Goal: Transaction & Acquisition: Obtain resource

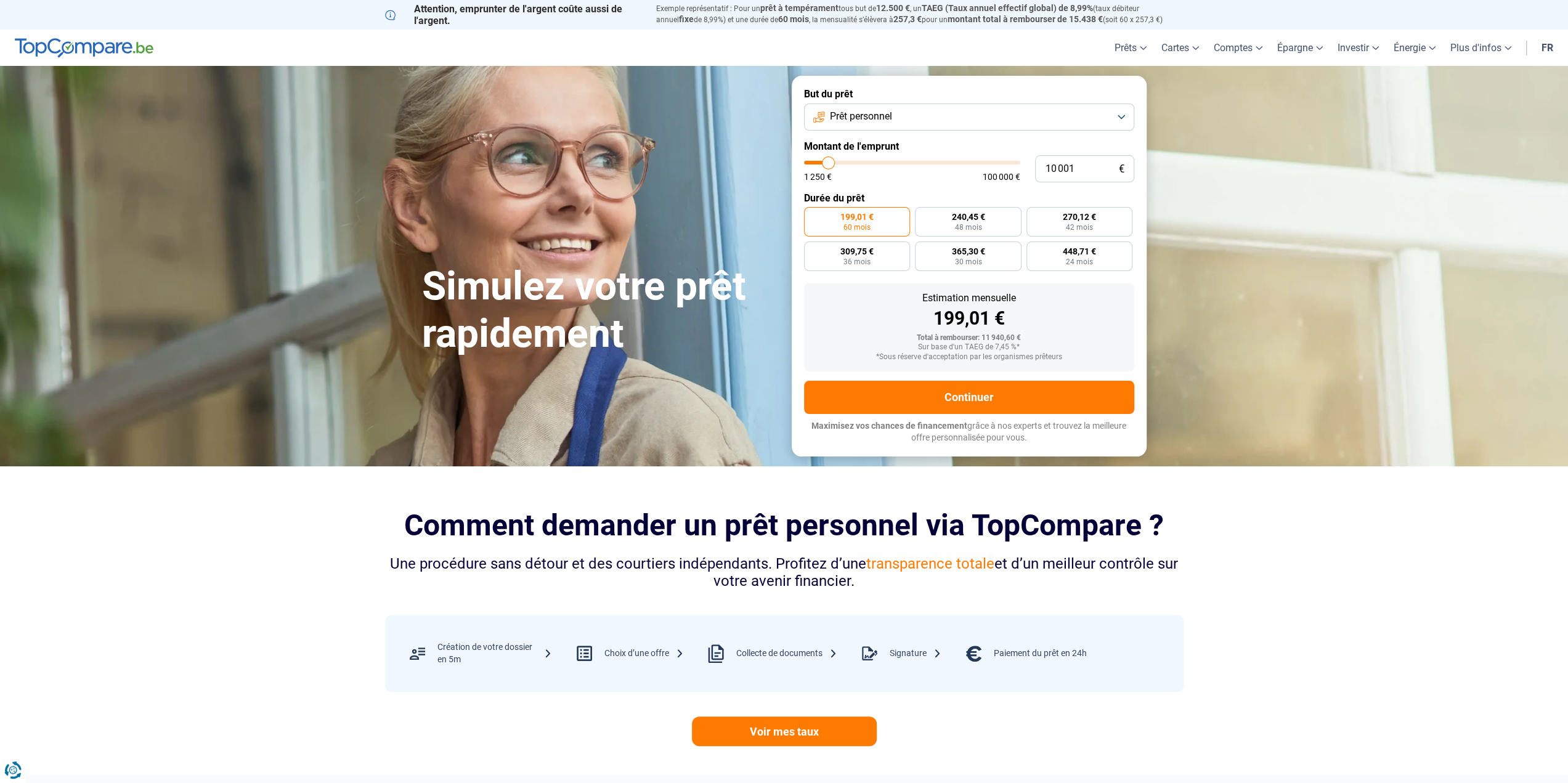
click at [913, 113] on button "Prêt personnel" at bounding box center [969, 117] width 330 height 27
click at [852, 223] on span "Prêt travaux" at bounding box center [854, 224] width 52 height 13
type input "9 750"
type input "9750"
type input "10 000"
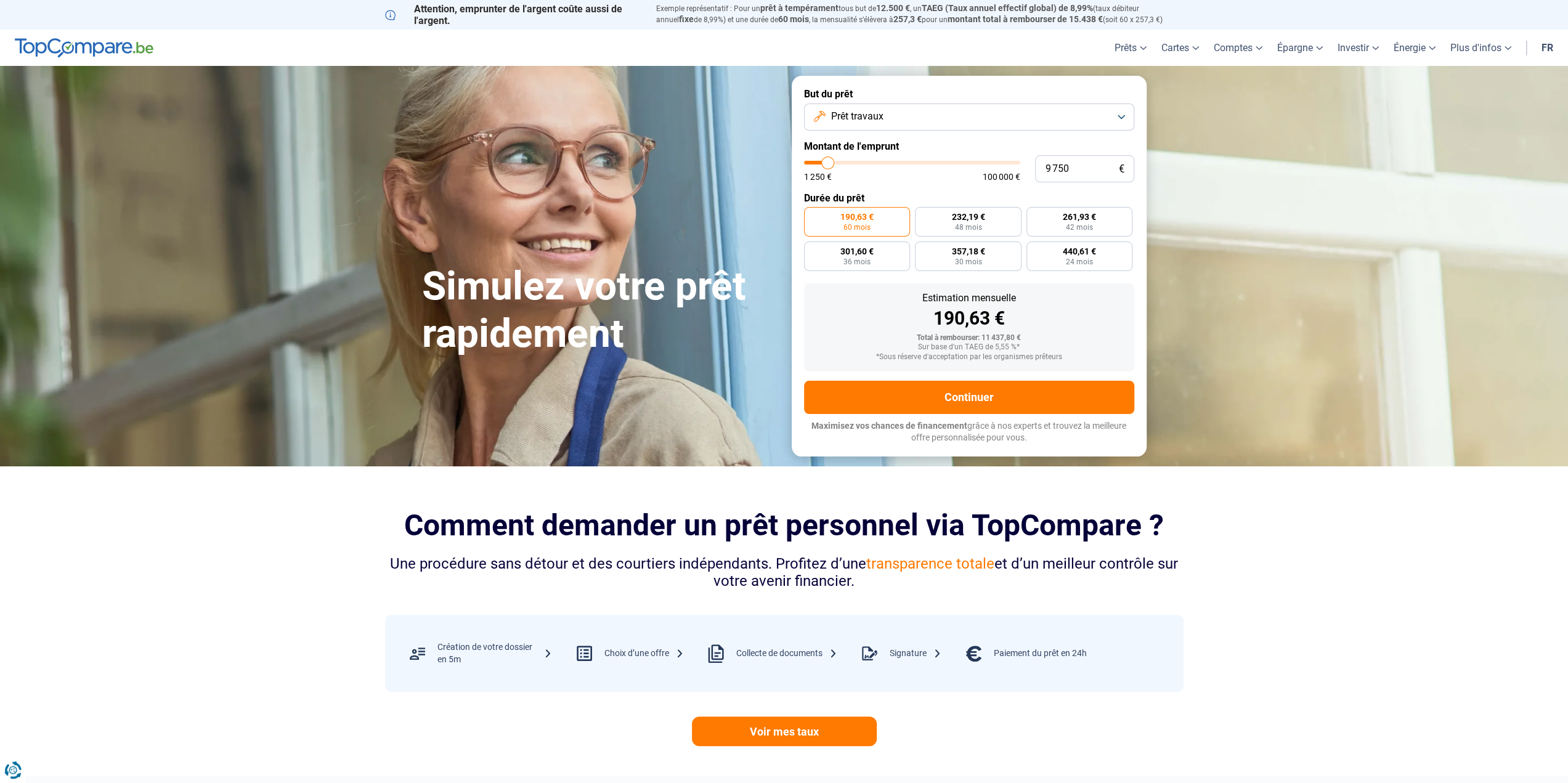
type input "10000"
type input "10 250"
type input "10250"
type input "10 500"
type input "10500"
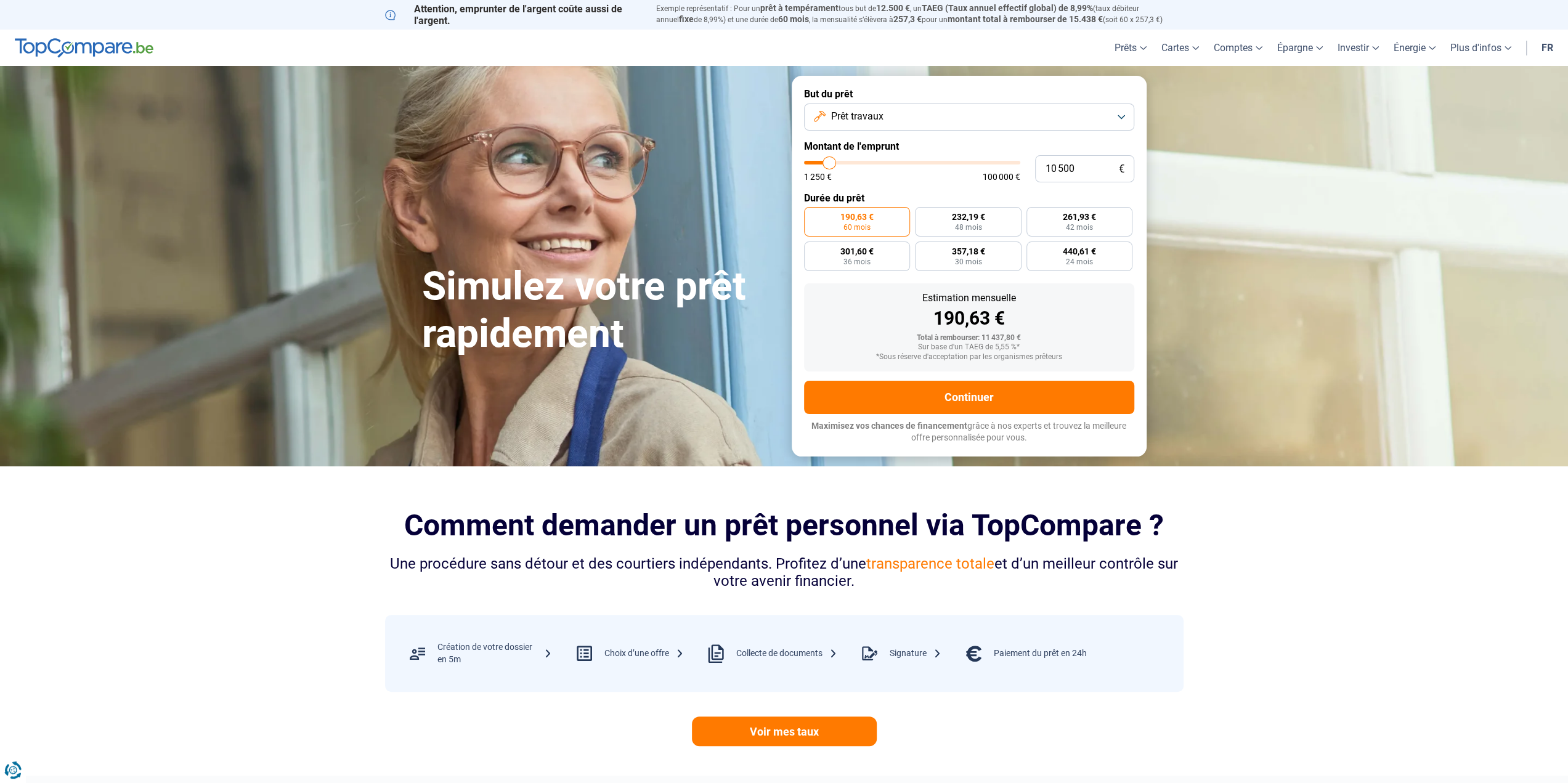
type input "11 000"
type input "11000"
type input "11 750"
type input "11750"
type input "12 250"
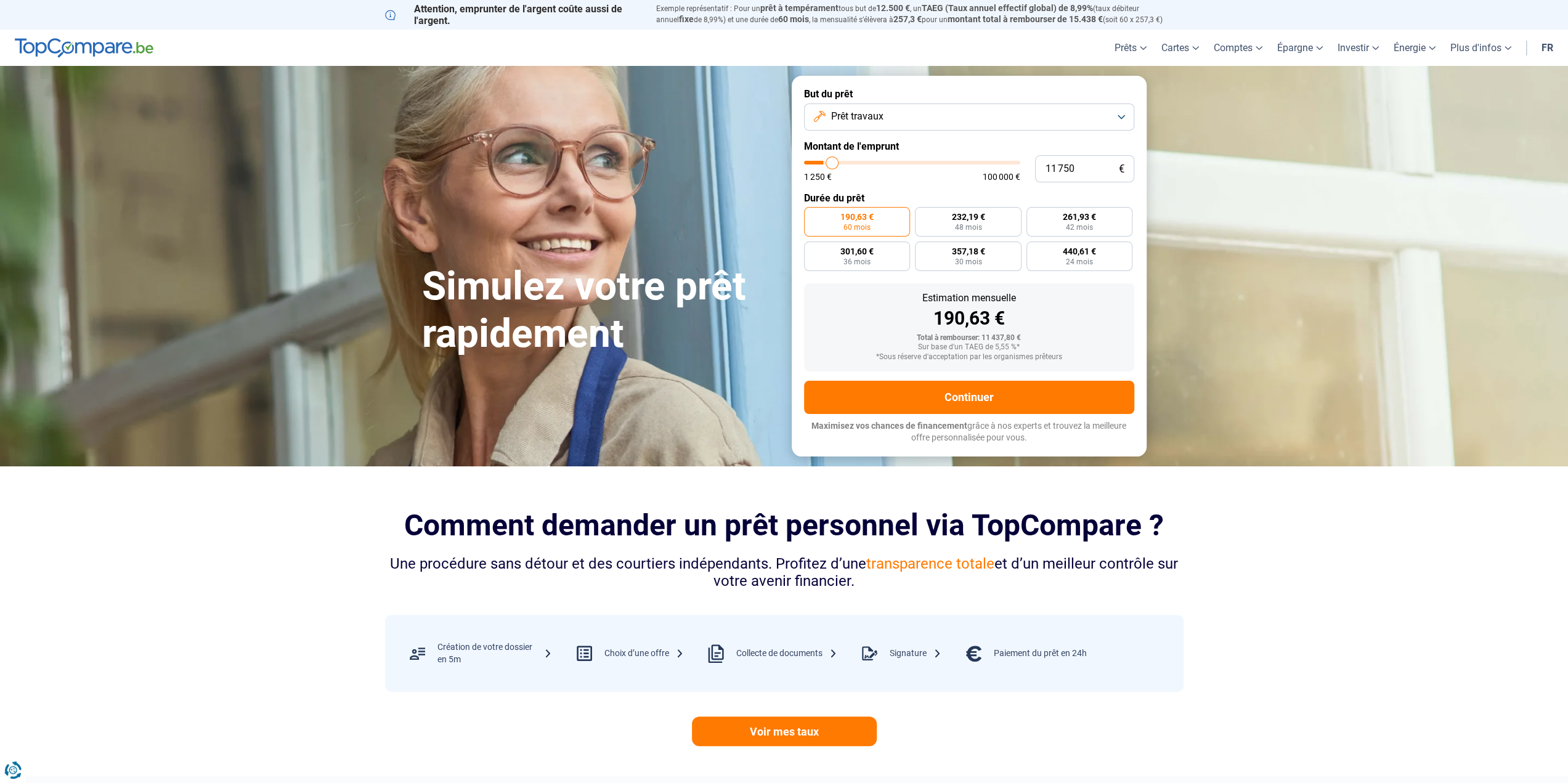
type input "12250"
type input "12 500"
type input "12500"
type input "12 750"
type input "12750"
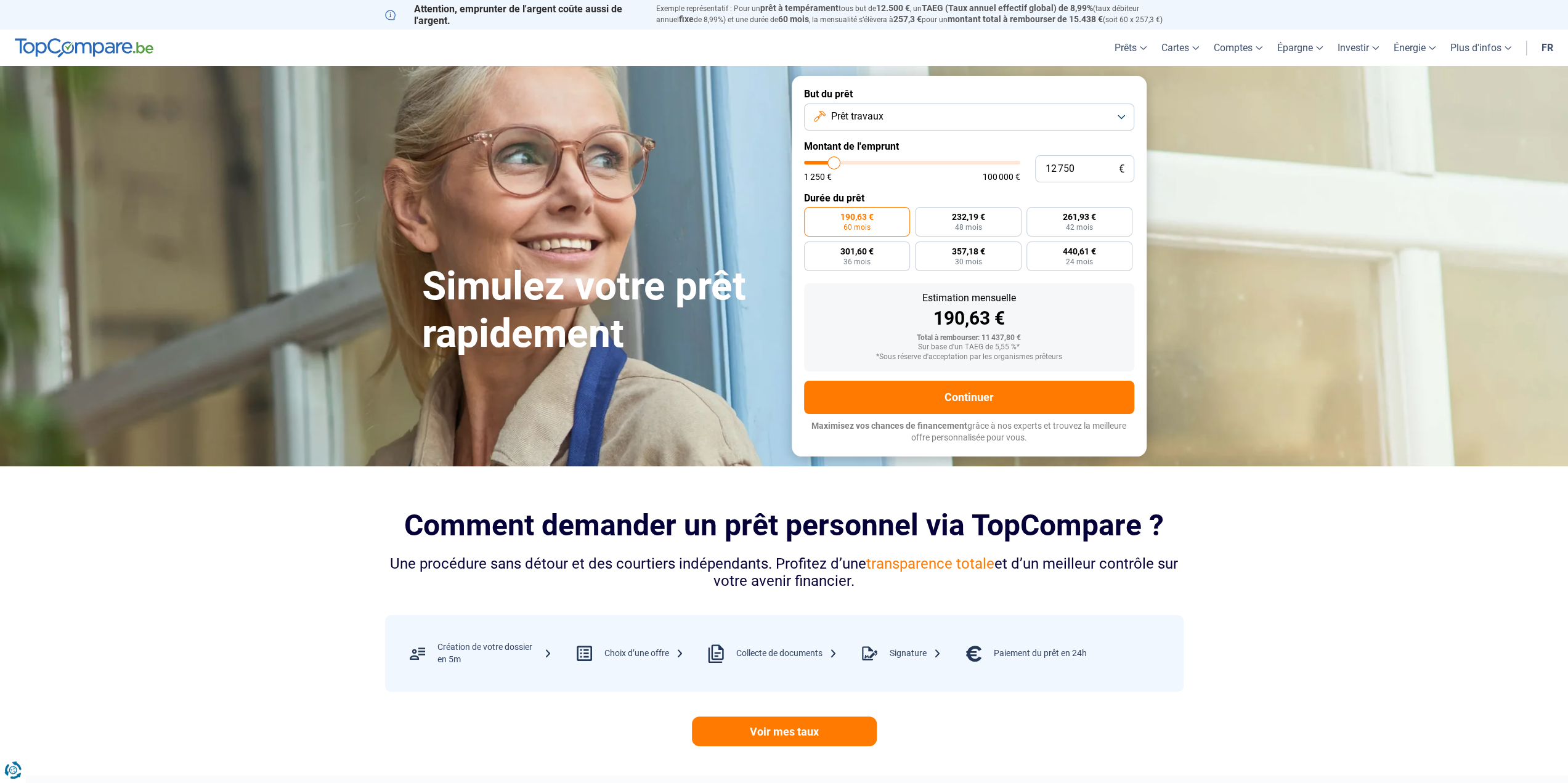
type input "13 000"
type input "13000"
type input "13 250"
type input "13250"
type input "13 500"
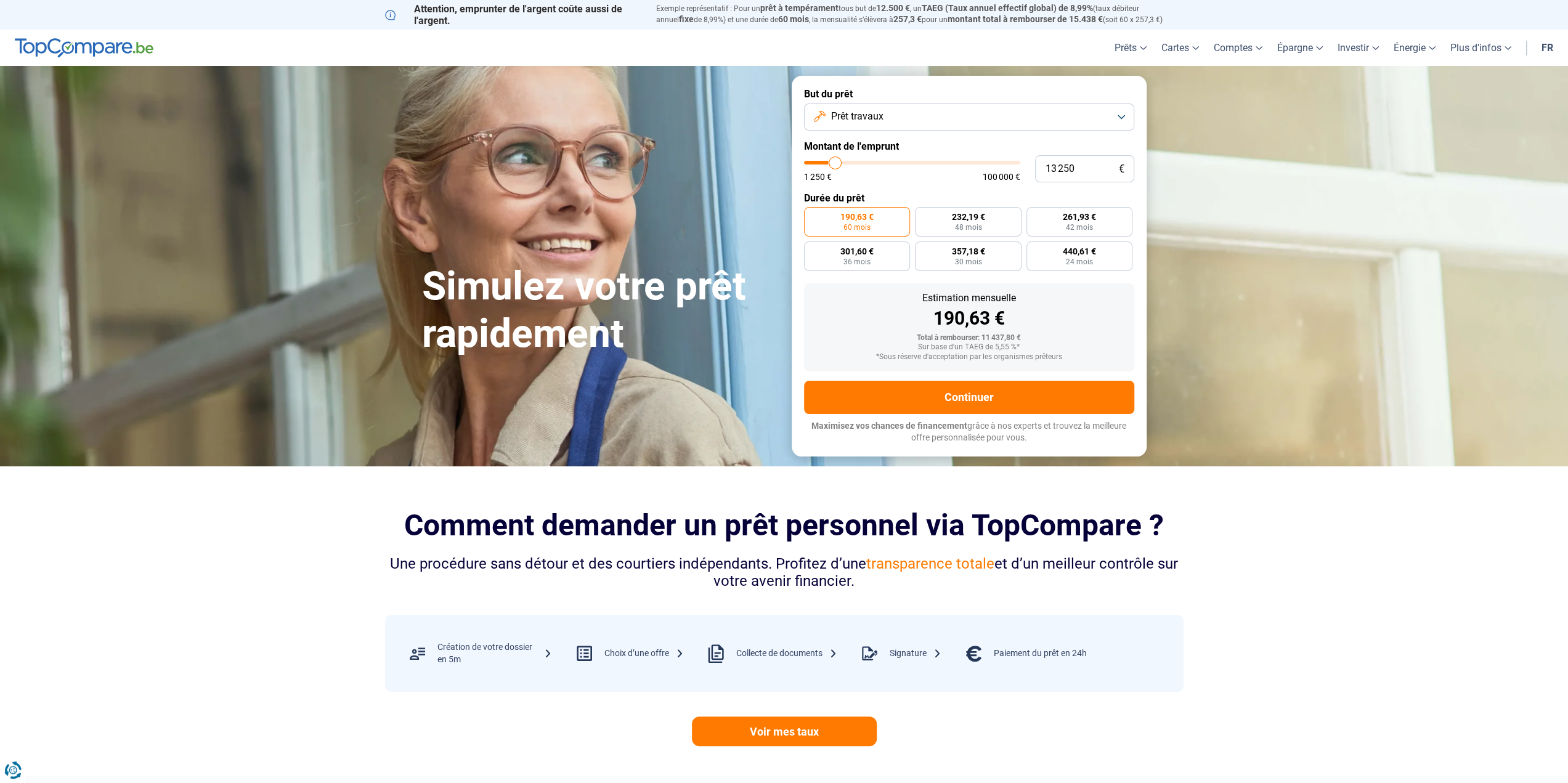
type input "13500"
type input "13 750"
type input "13750"
type input "14 000"
type input "14000"
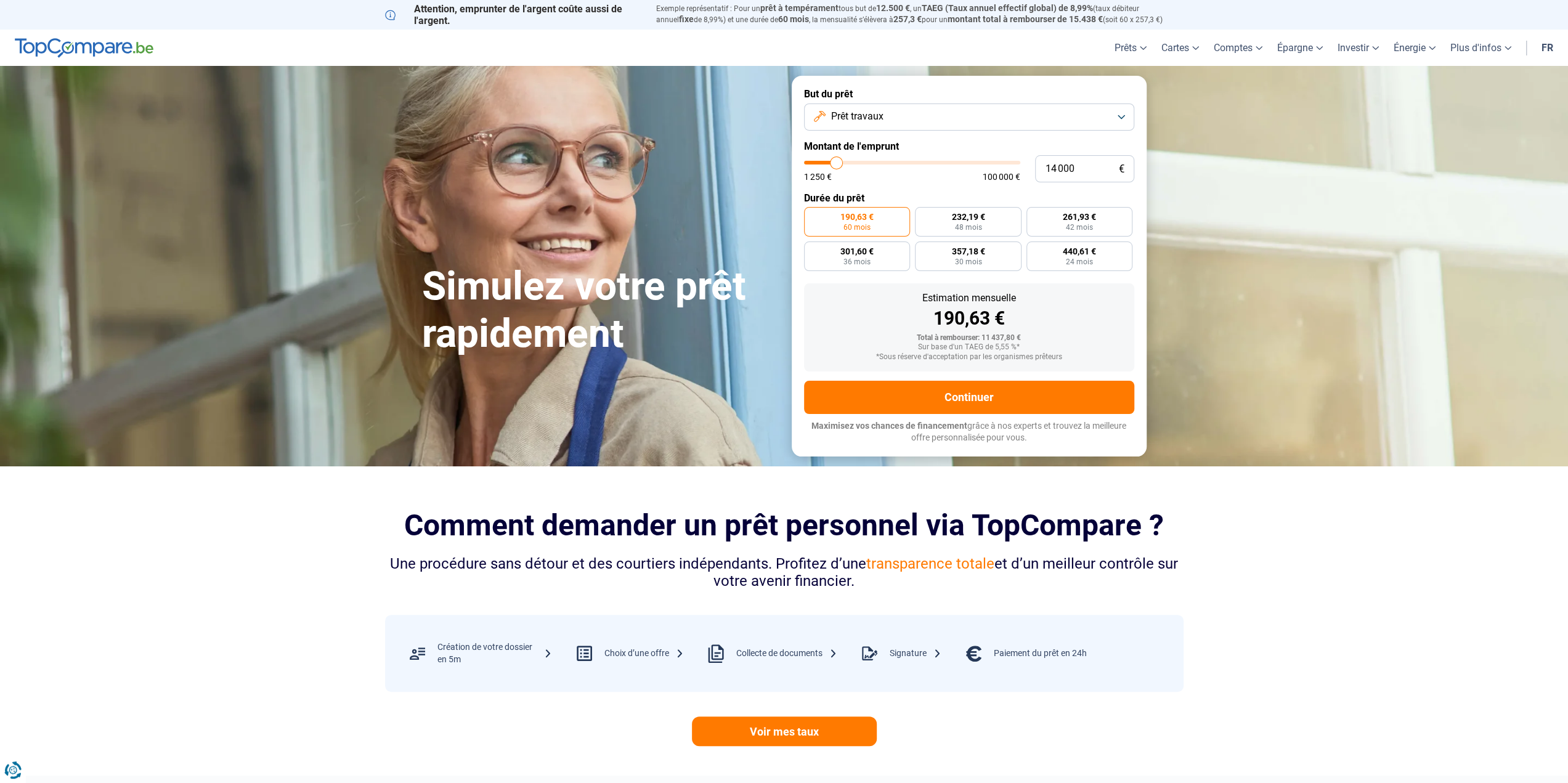
type input "13 750"
type input "13750"
type input "13 500"
type input "13500"
type input "13 250"
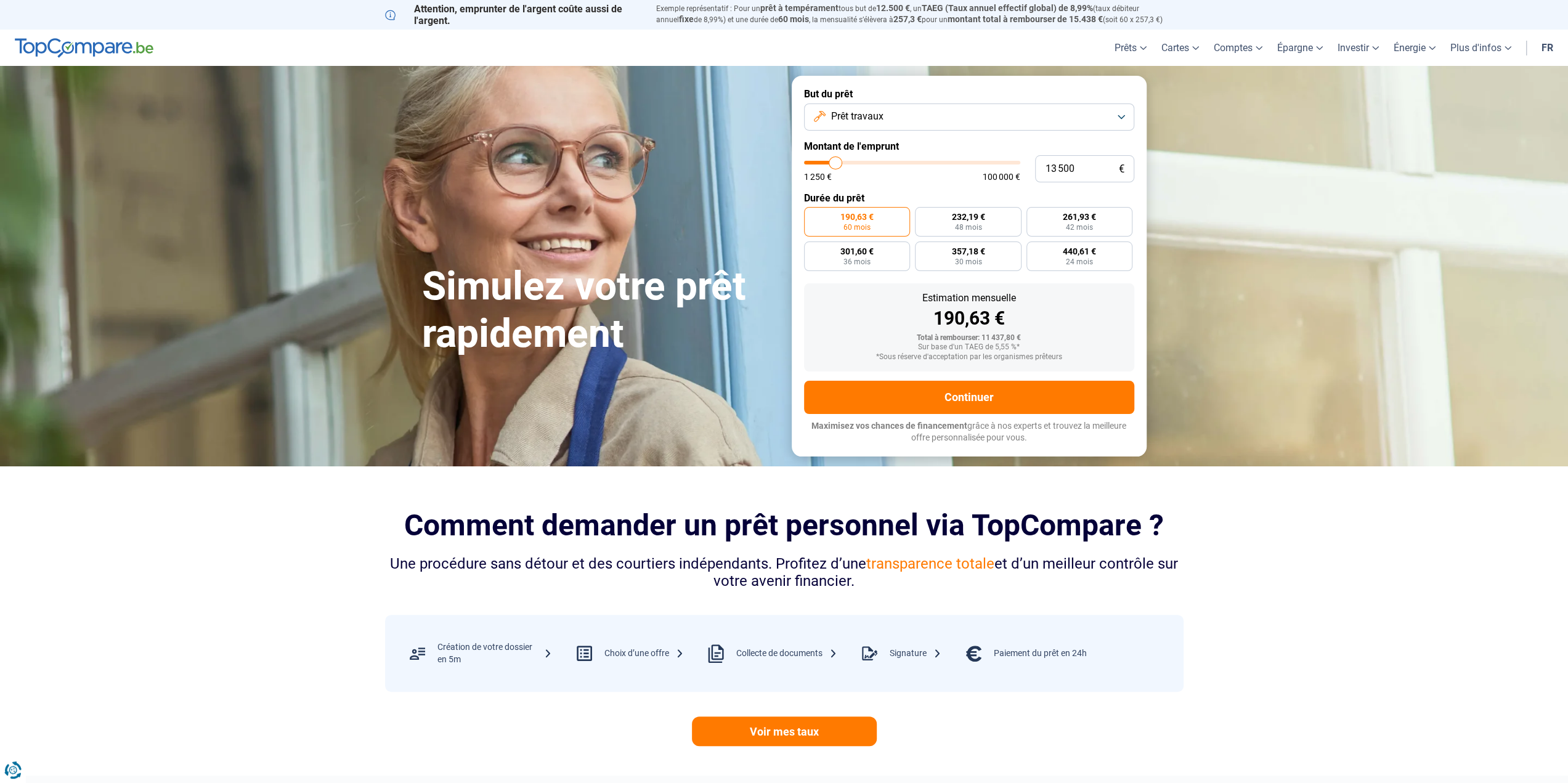
type input "13250"
type input "13 000"
type input "13000"
type input "12 750"
type input "12750"
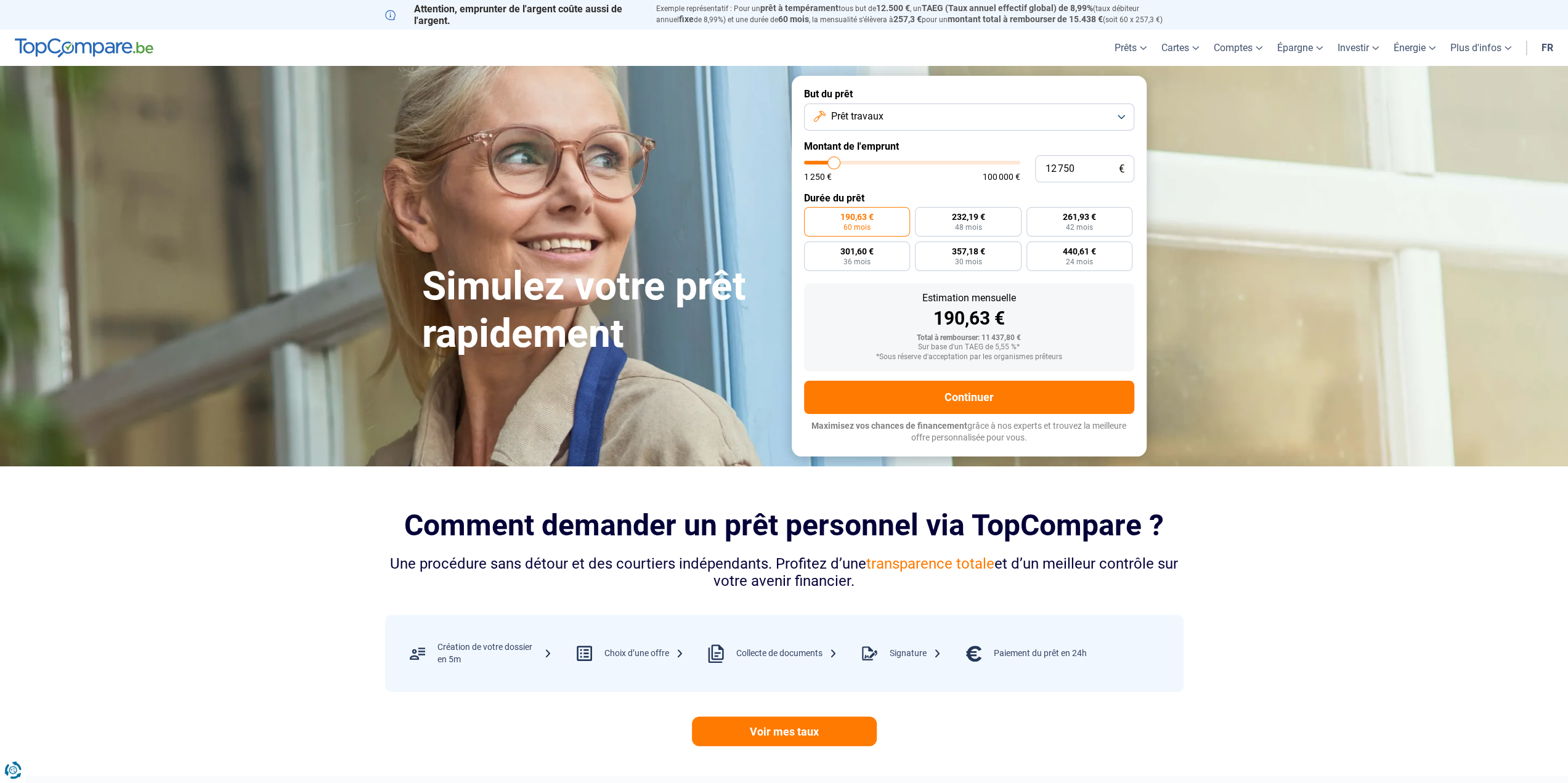
type input "12 500"
type input "12500"
type input "12 250"
type input "12250"
type input "12 000"
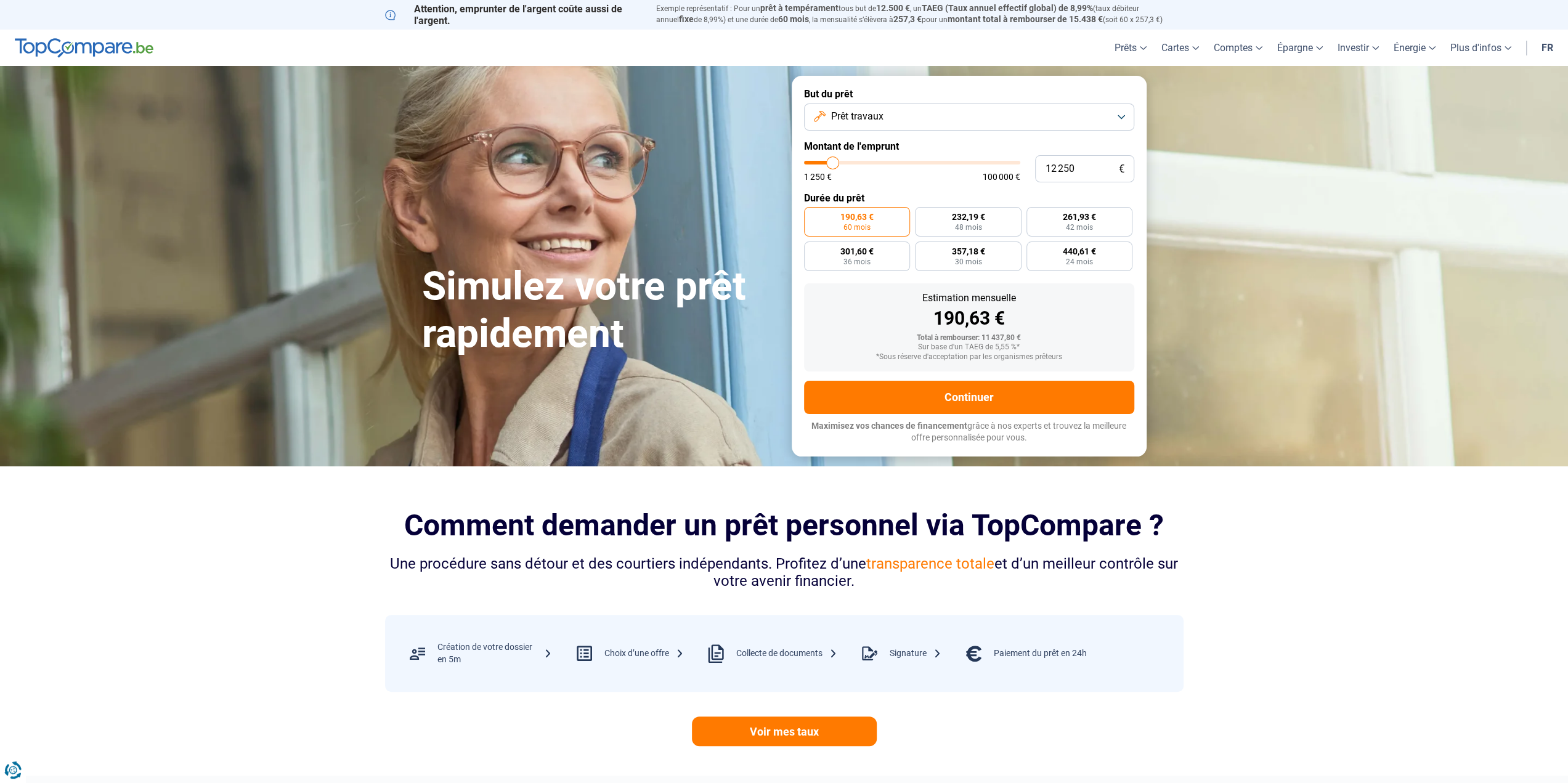
type input "12000"
type input "11 750"
type input "11750"
type input "11 250"
type input "11250"
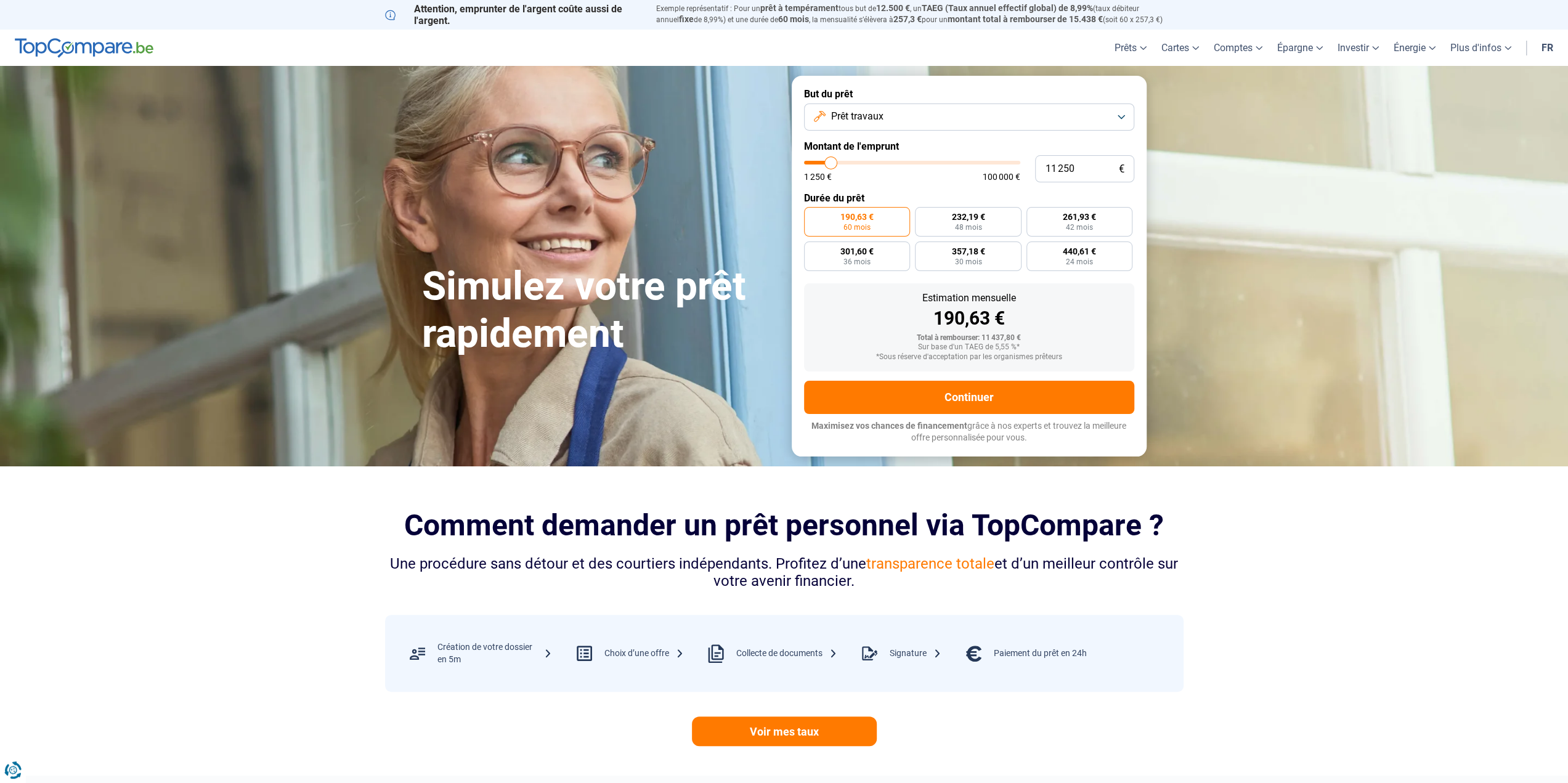
type input "11 000"
type input "11000"
type input "10 750"
type input "10750"
type input "10 500"
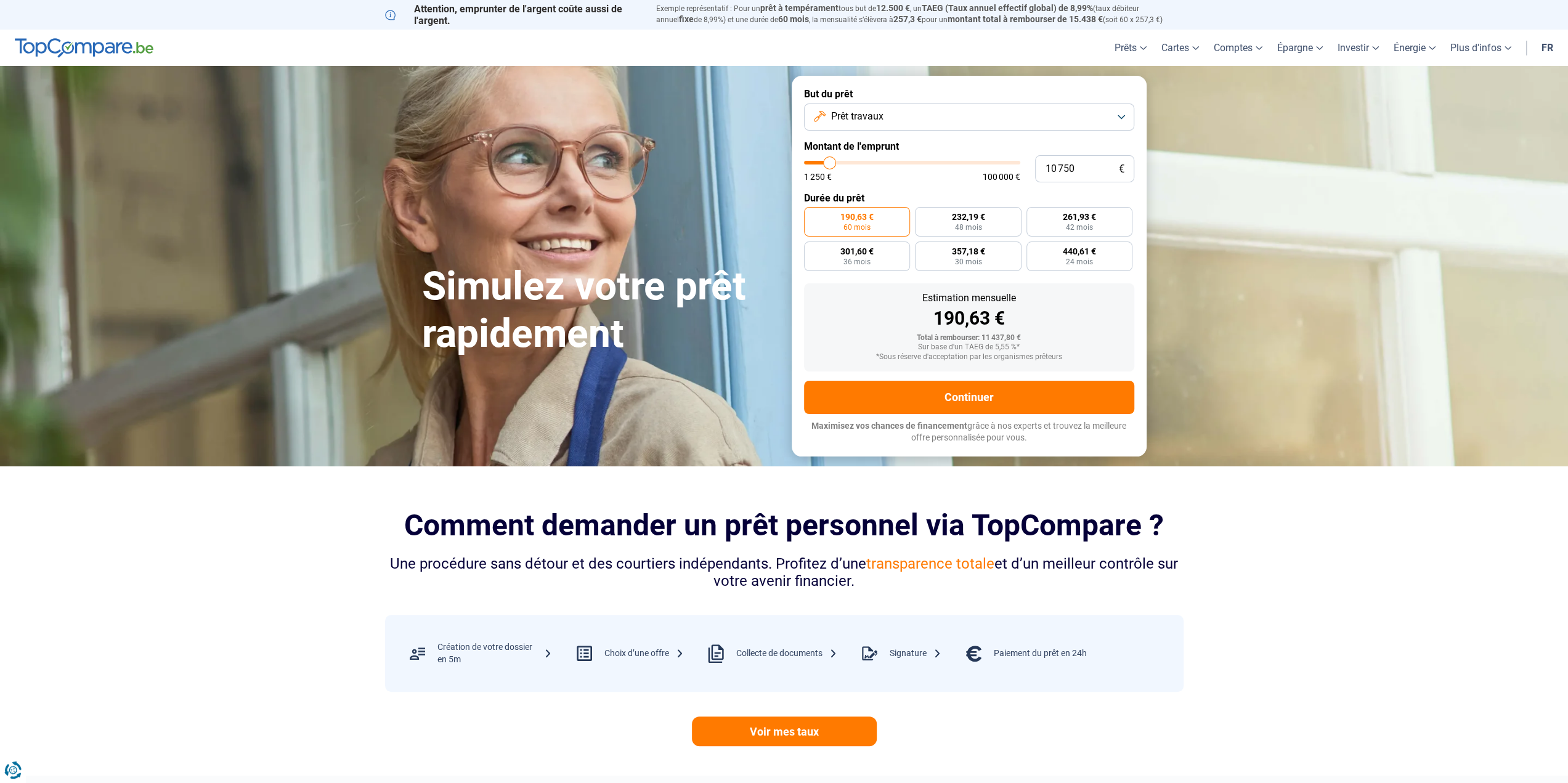
type input "10500"
type input "10 250"
type input "10250"
type input "10 000"
type input "10000"
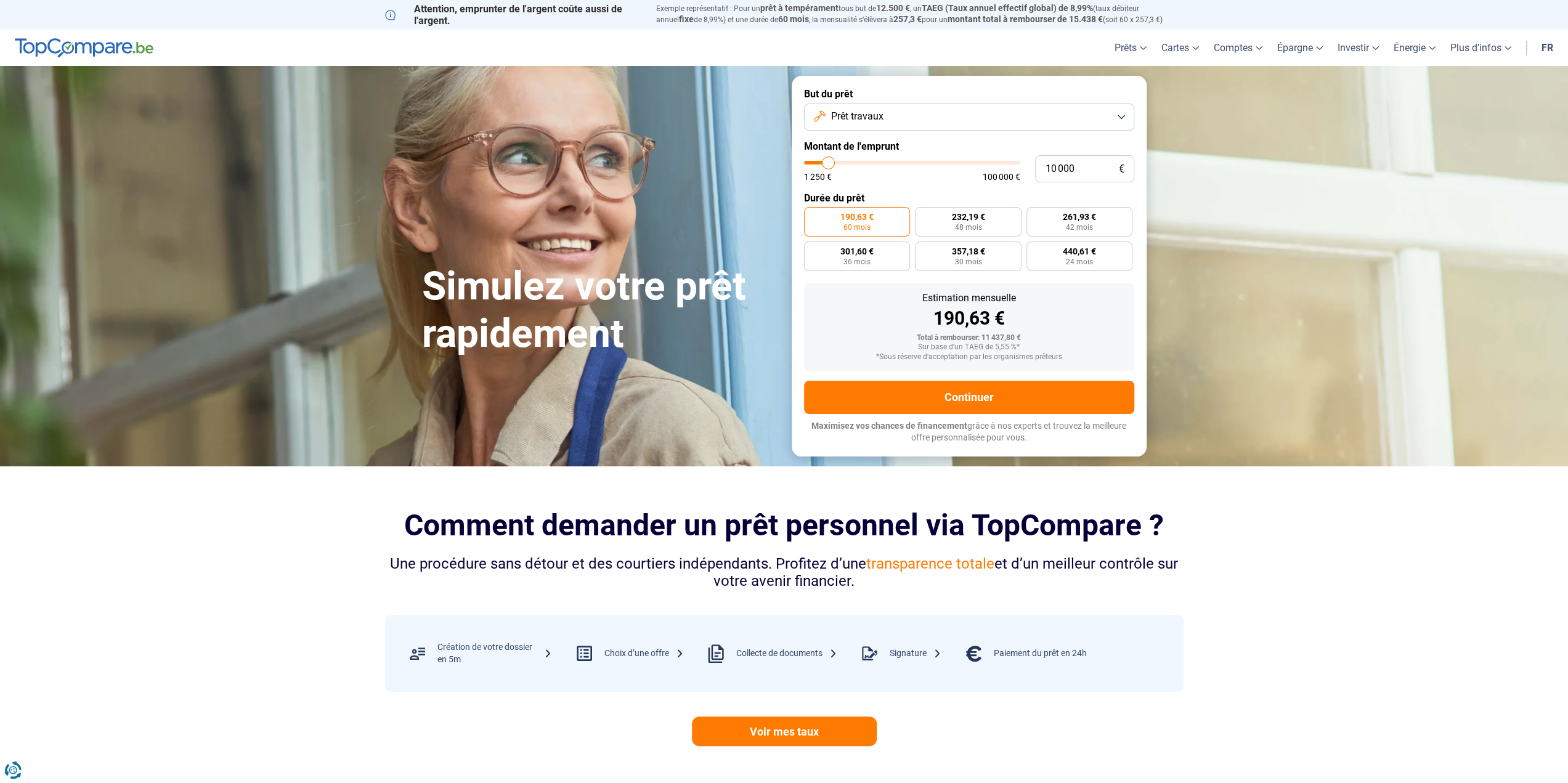
type input "9 500"
type input "9500"
type input "9 250"
type input "9250"
type input "9 000"
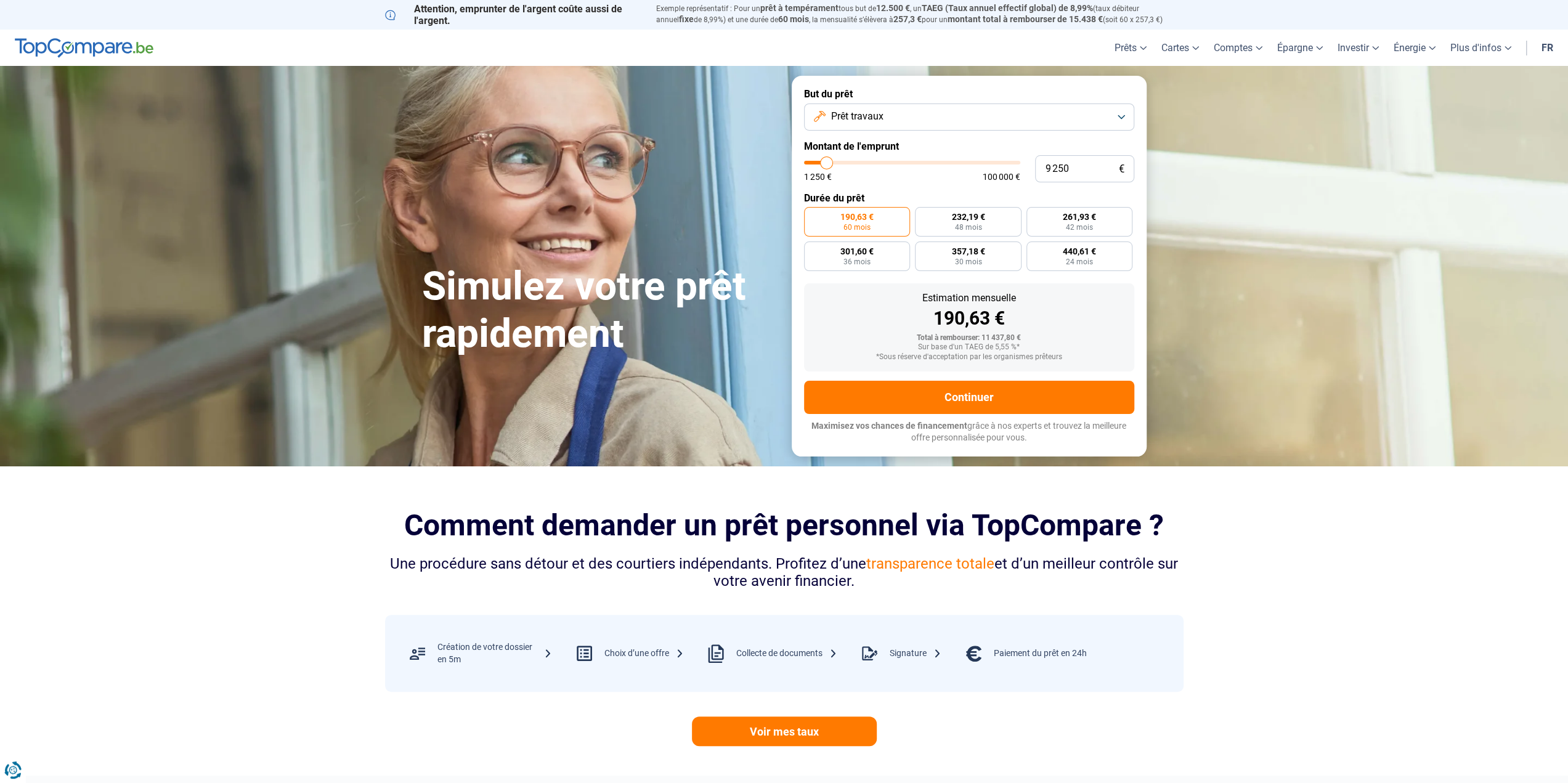
type input "9000"
type input "8 250"
type input "8250"
type input "8 000"
type input "8000"
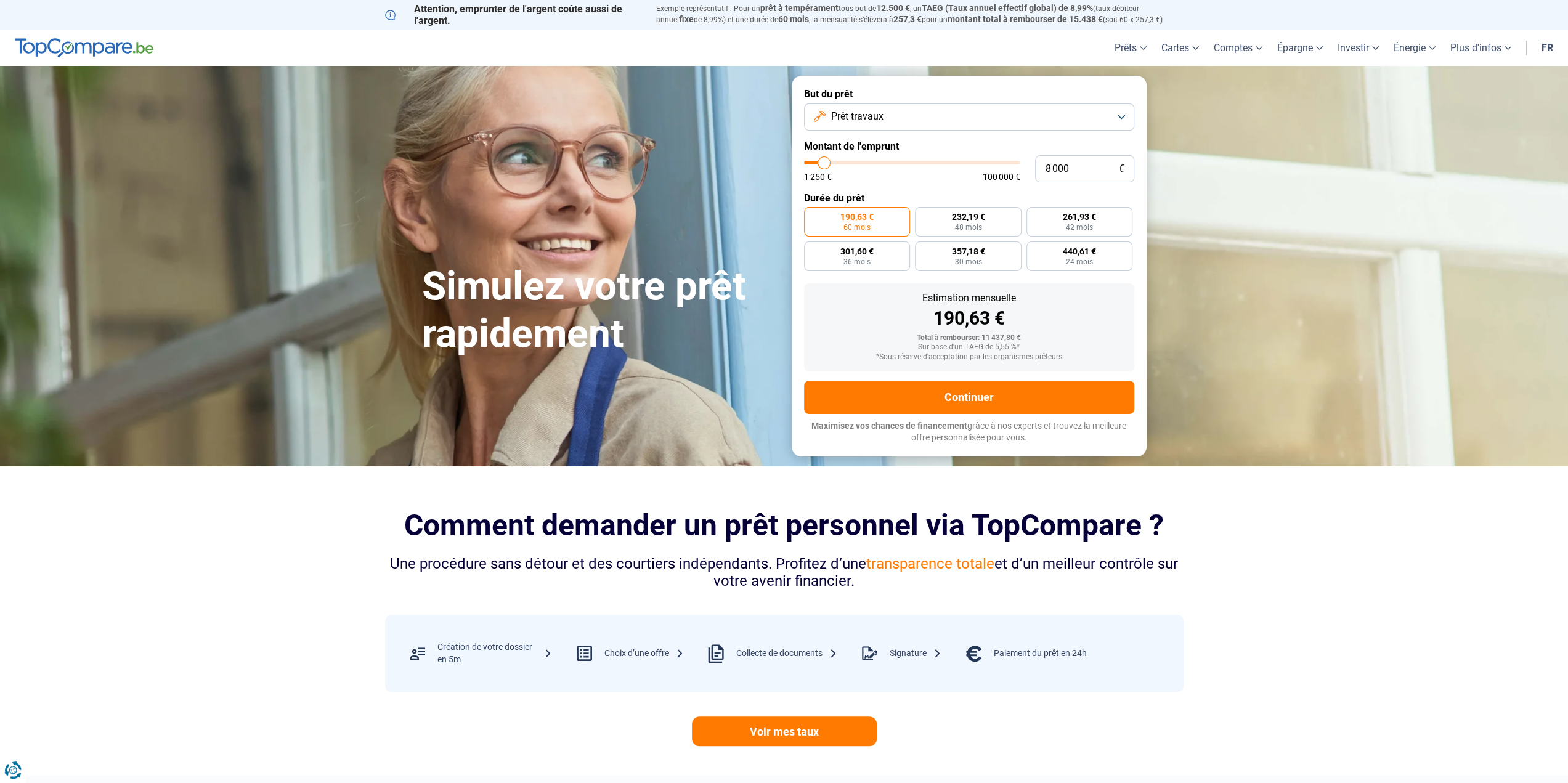
type input "7 750"
type input "7750"
type input "7 500"
type input "7500"
type input "7 250"
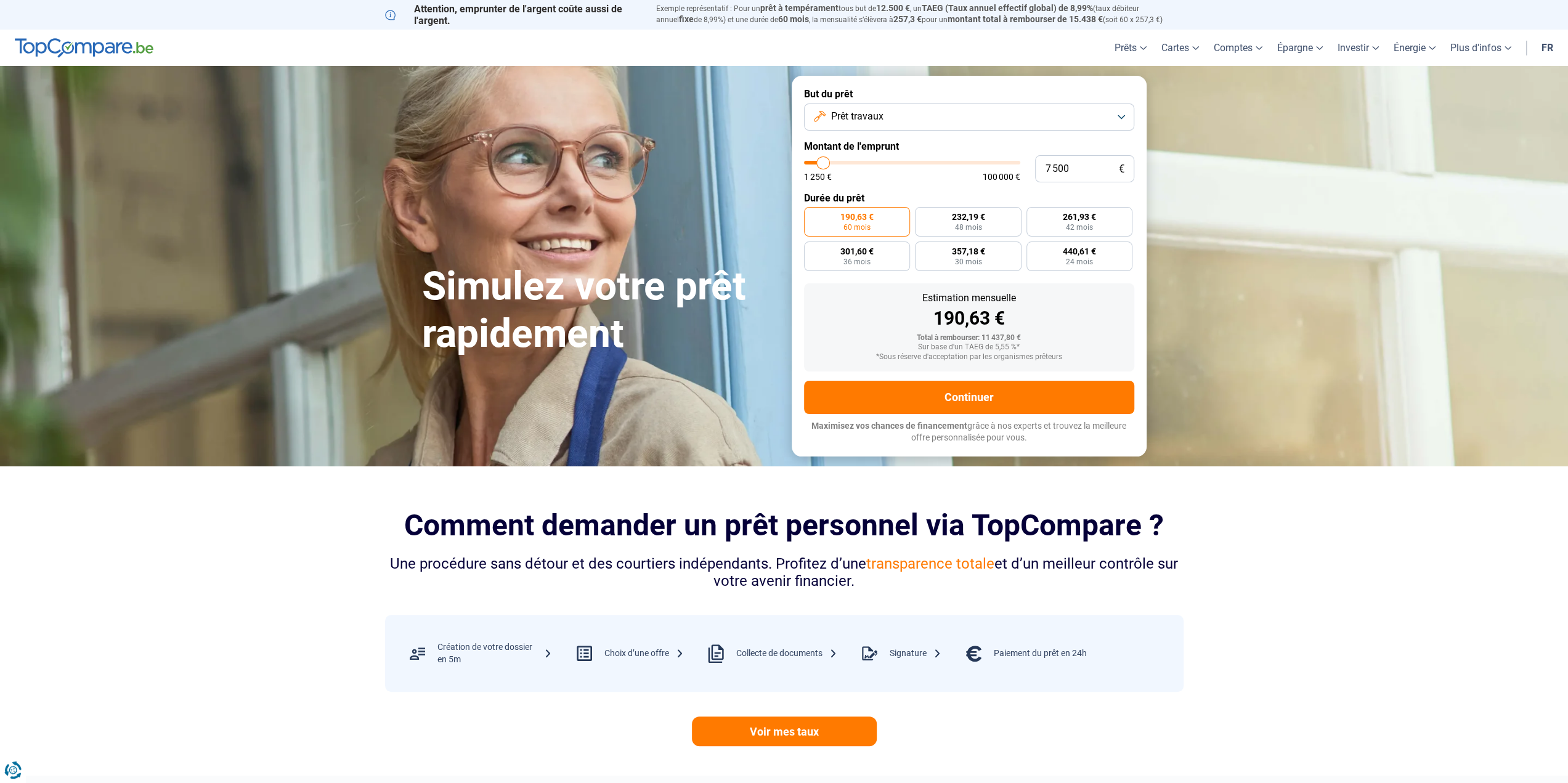
type input "7250"
type input "7 000"
type input "7000"
type input "6 750"
type input "6750"
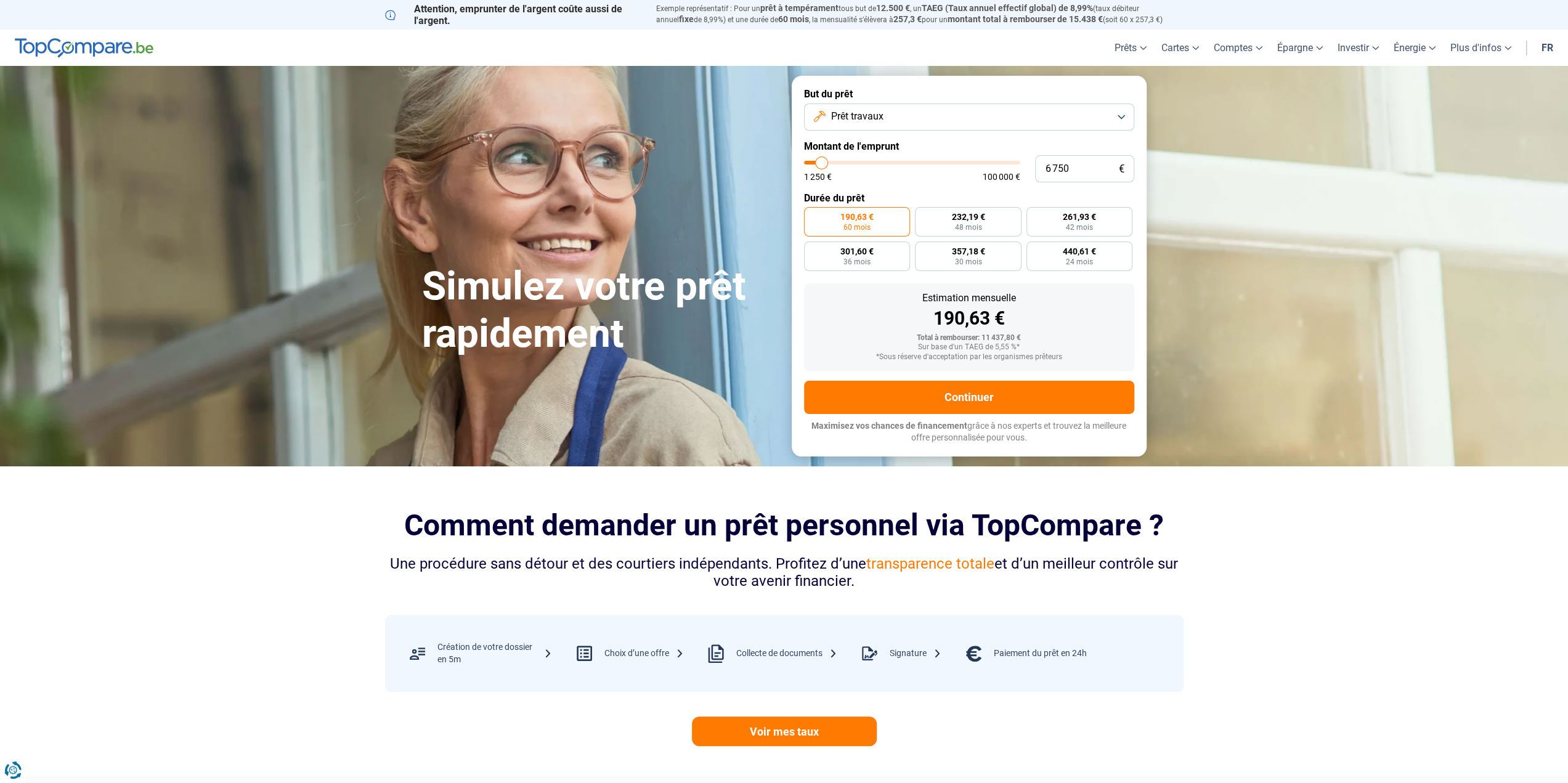
type input "6 500"
type input "6500"
type input "6 250"
type input "6250"
type input "6 000"
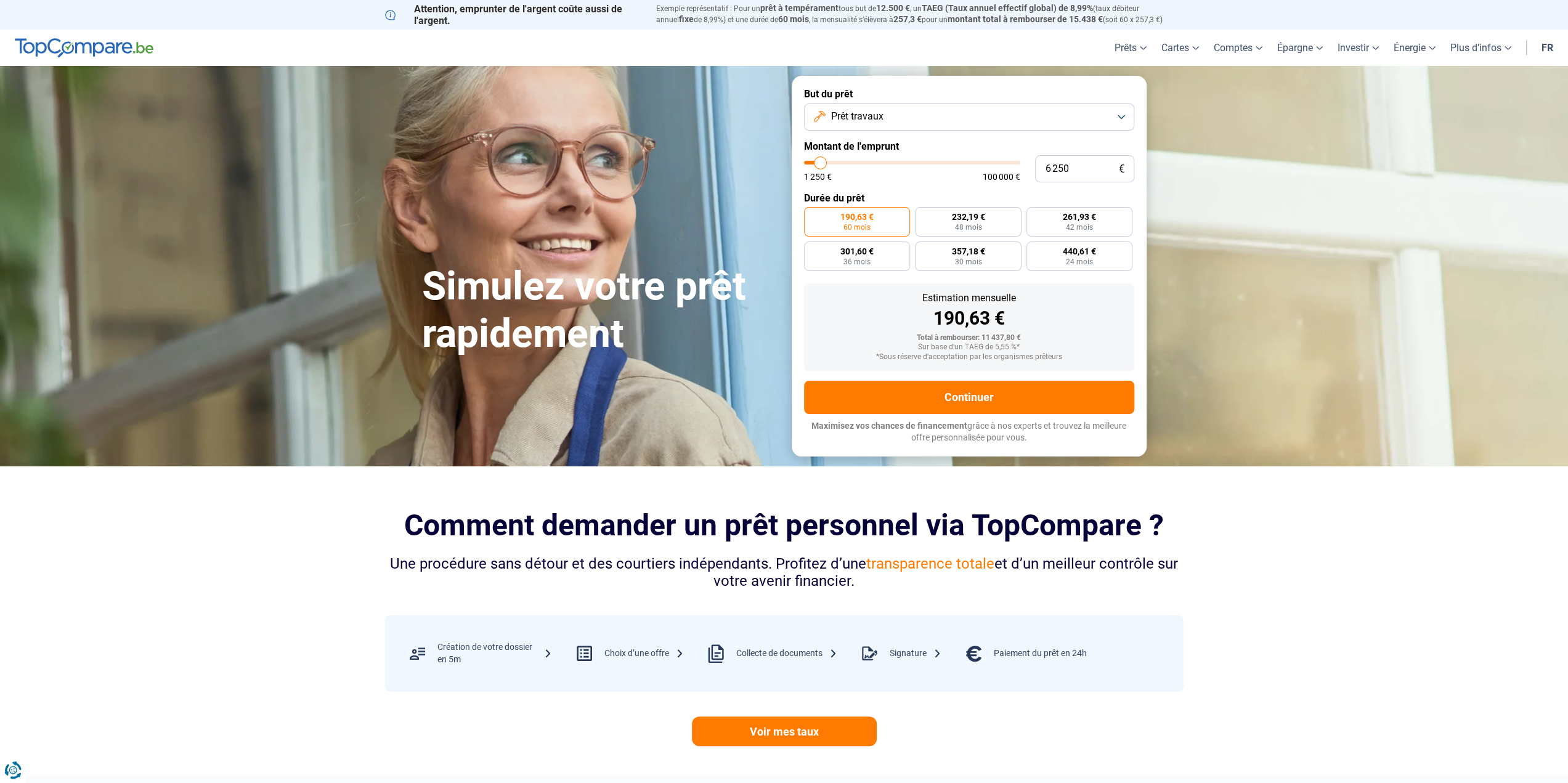
type input "6000"
type input "5 750"
type input "5750"
type input "5 250"
type input "5250"
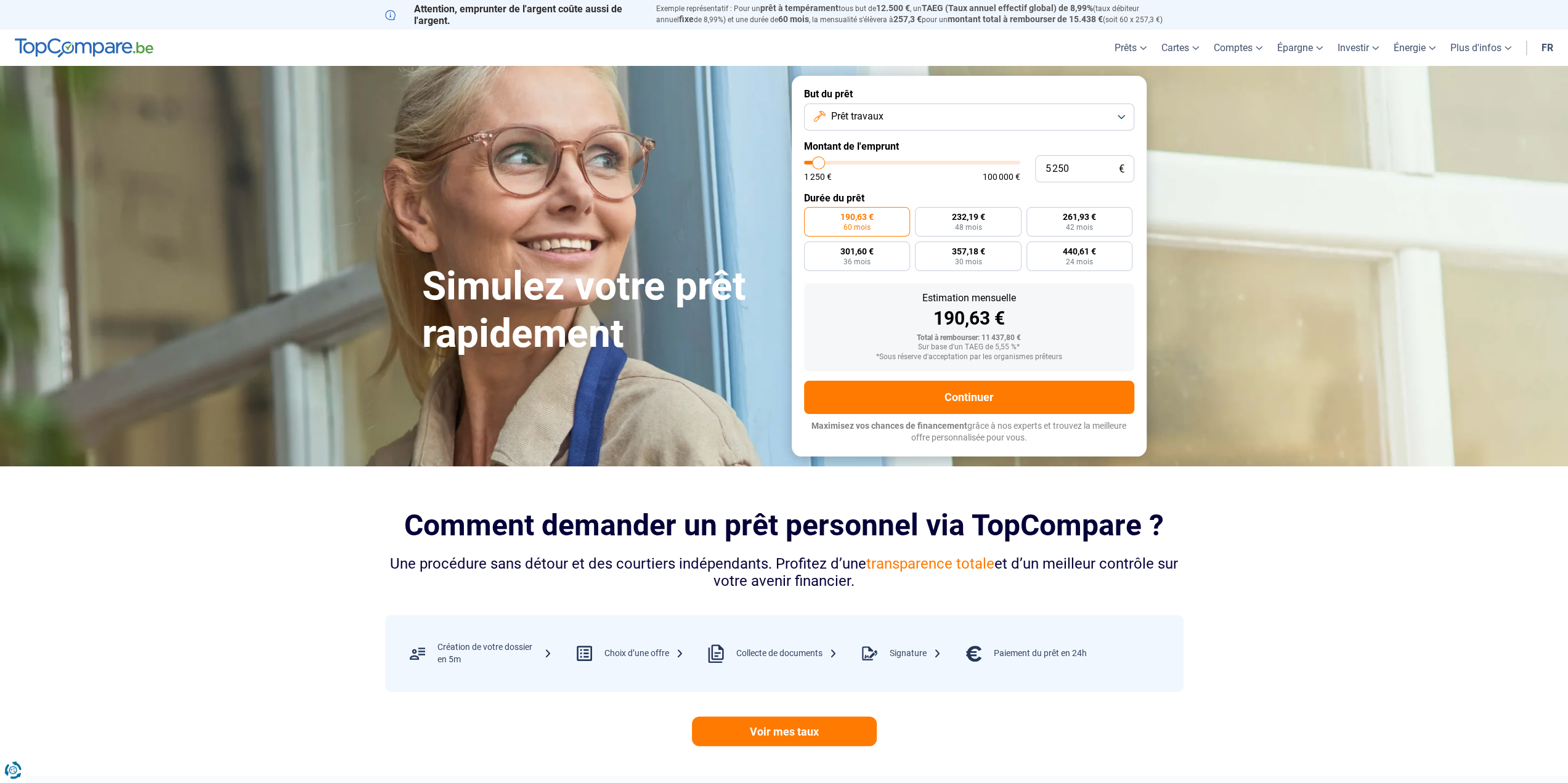
type input "4 750"
type input "4750"
type input "4 250"
type input "4250"
type input "4 000"
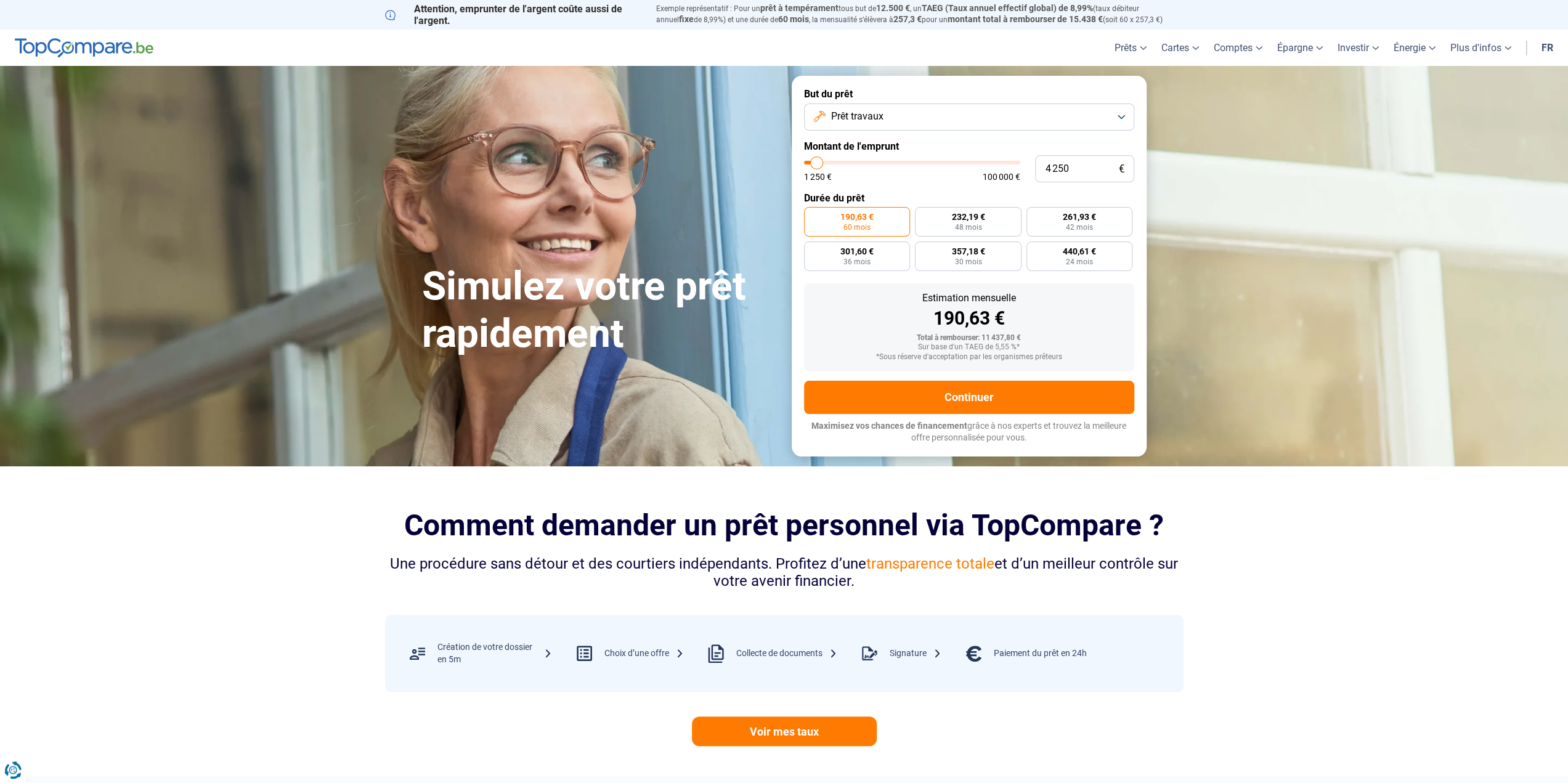
type input "4000"
type input "3 750"
type input "3750"
type input "3 500"
type input "3500"
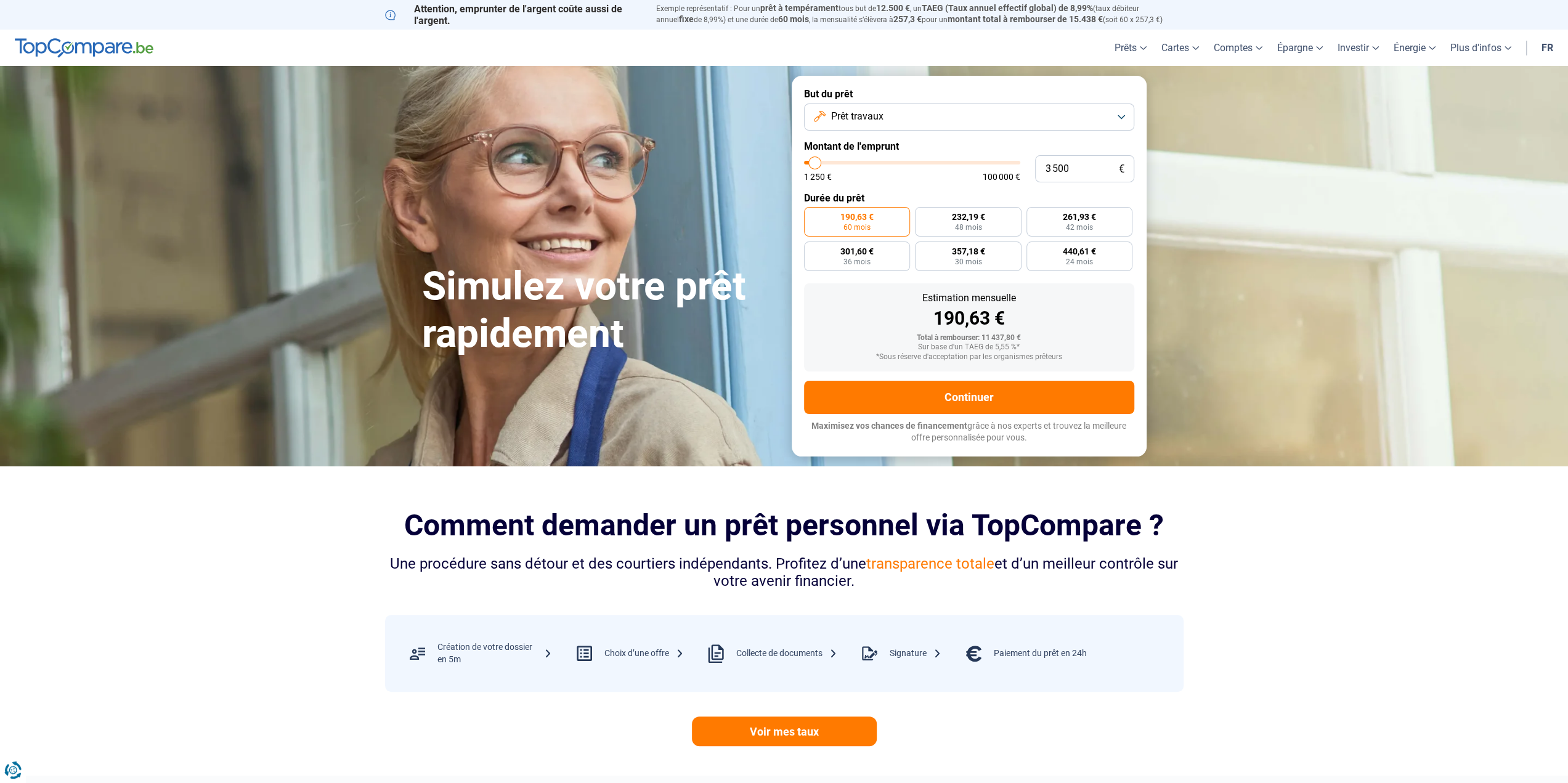
type input "3 250"
type input "3250"
type input "3 000"
type input "3000"
type input "2 750"
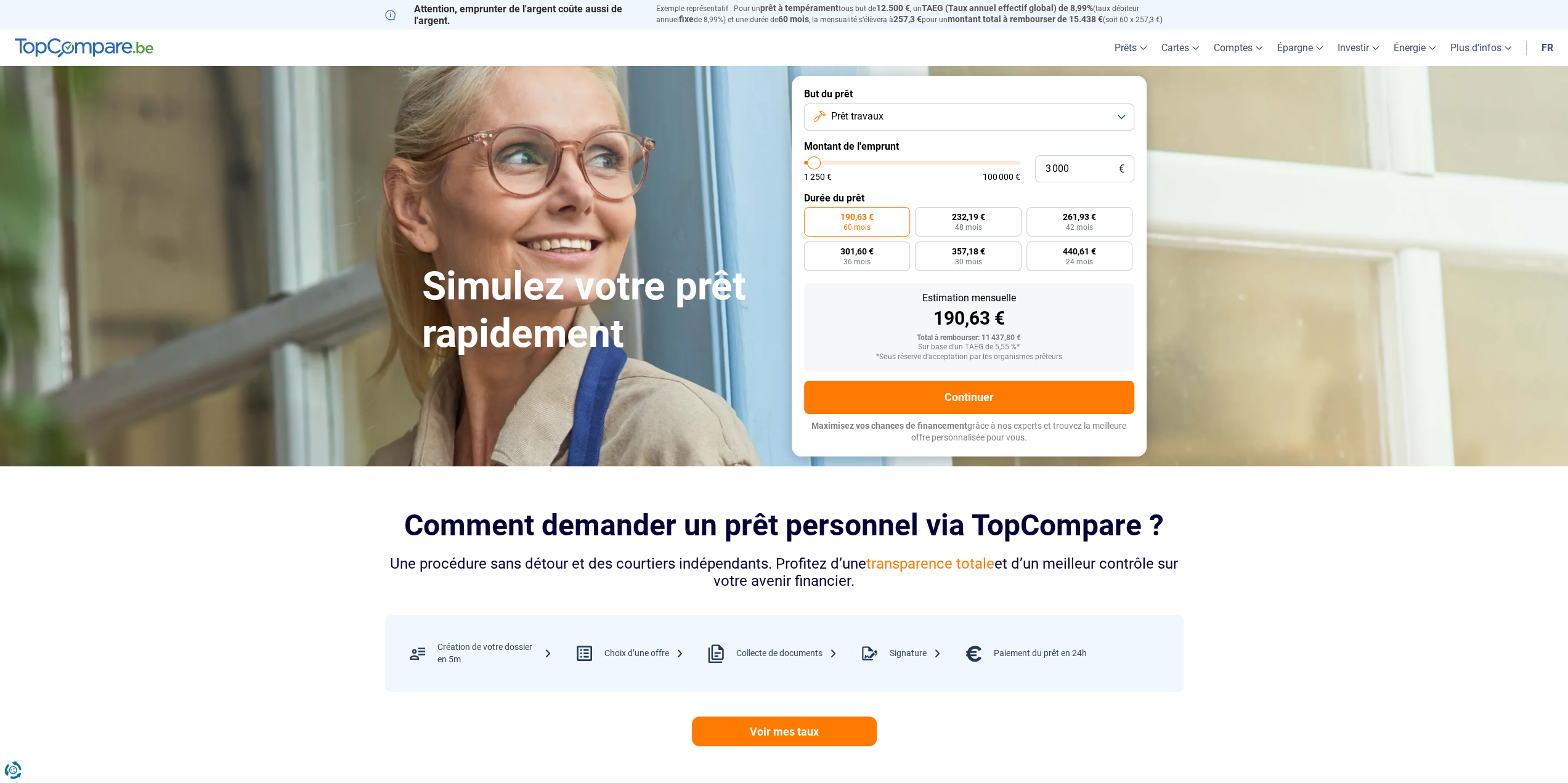
type input "2750"
type input "2 500"
type input "2500"
type input "2 250"
type input "2250"
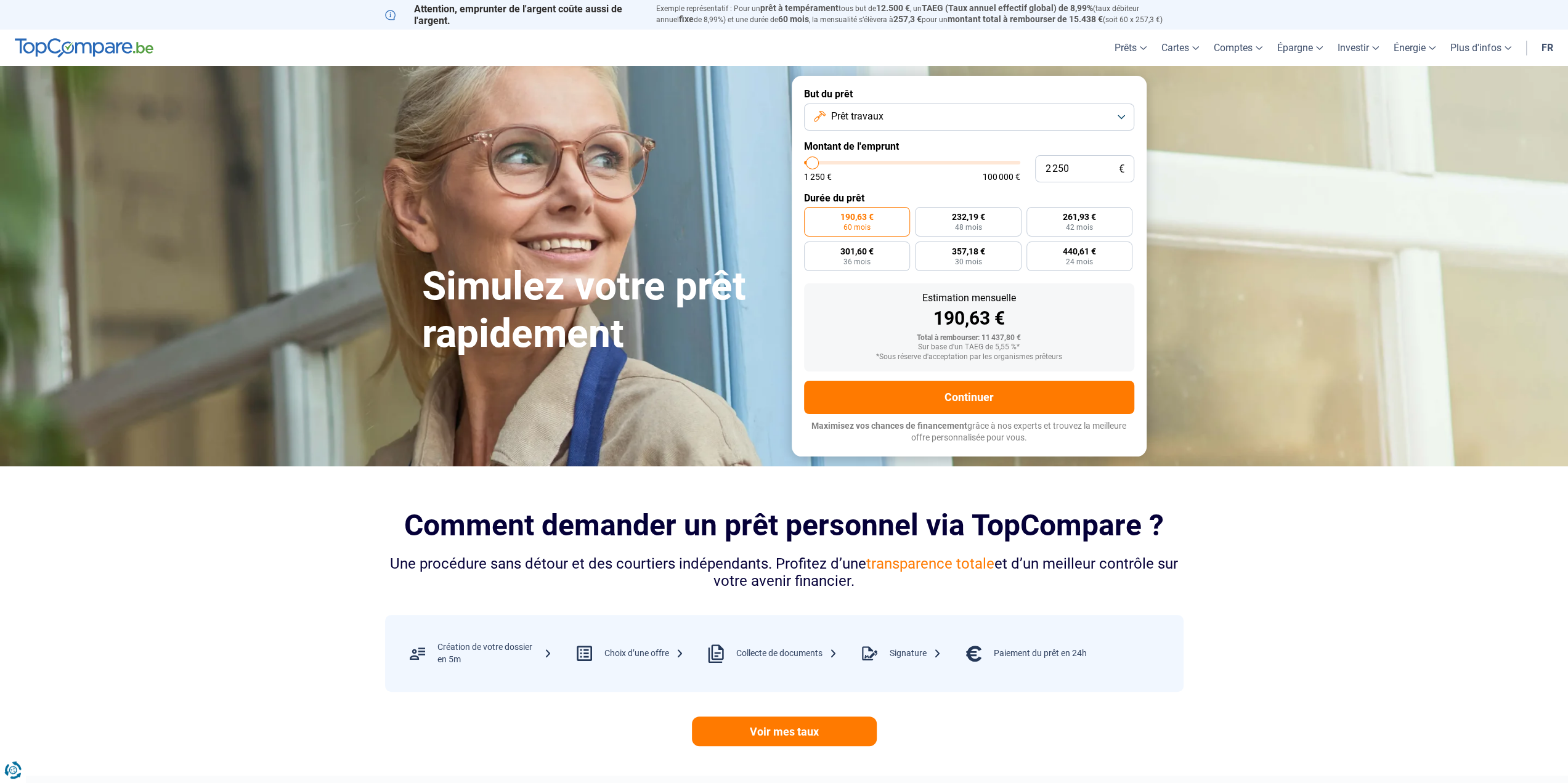
type input "2 000"
drag, startPoint x: 827, startPoint y: 163, endPoint x: 812, endPoint y: 167, distance: 15.5
type input "2000"
click at [812, 164] on input "range" at bounding box center [912, 163] width 216 height 4
radio input "true"
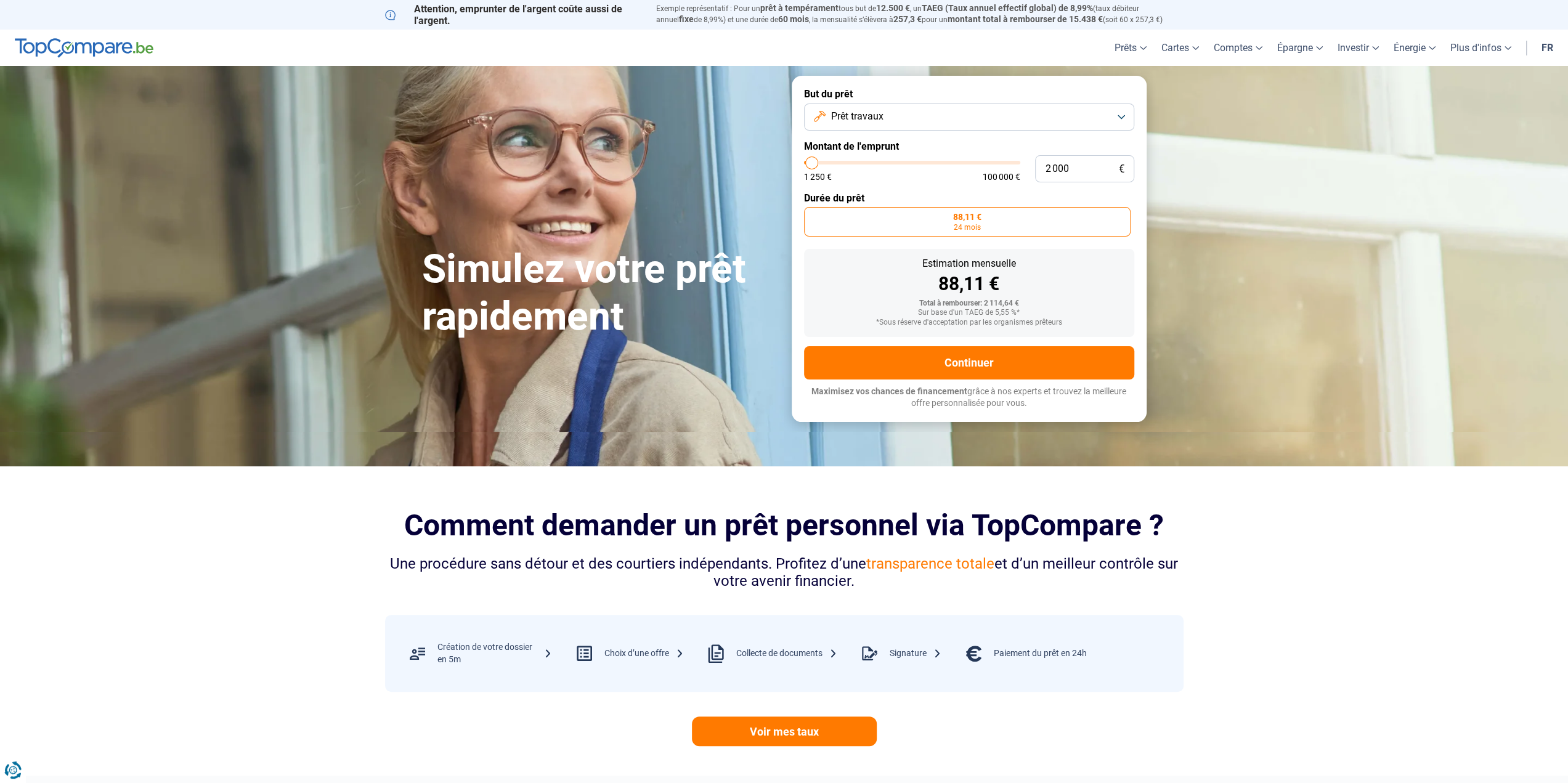
click at [945, 223] on label "88,11 € 24 mois" at bounding box center [967, 222] width 327 height 30
click at [812, 215] on input "88,11 € 24 mois" at bounding box center [807, 211] width 8 height 8
click at [1000, 227] on label "88,11 € 24 mois" at bounding box center [967, 222] width 327 height 30
click at [812, 215] on input "88,11 € 24 mois" at bounding box center [807, 211] width 8 height 8
click at [974, 359] on button "Continuer" at bounding box center [969, 363] width 330 height 33
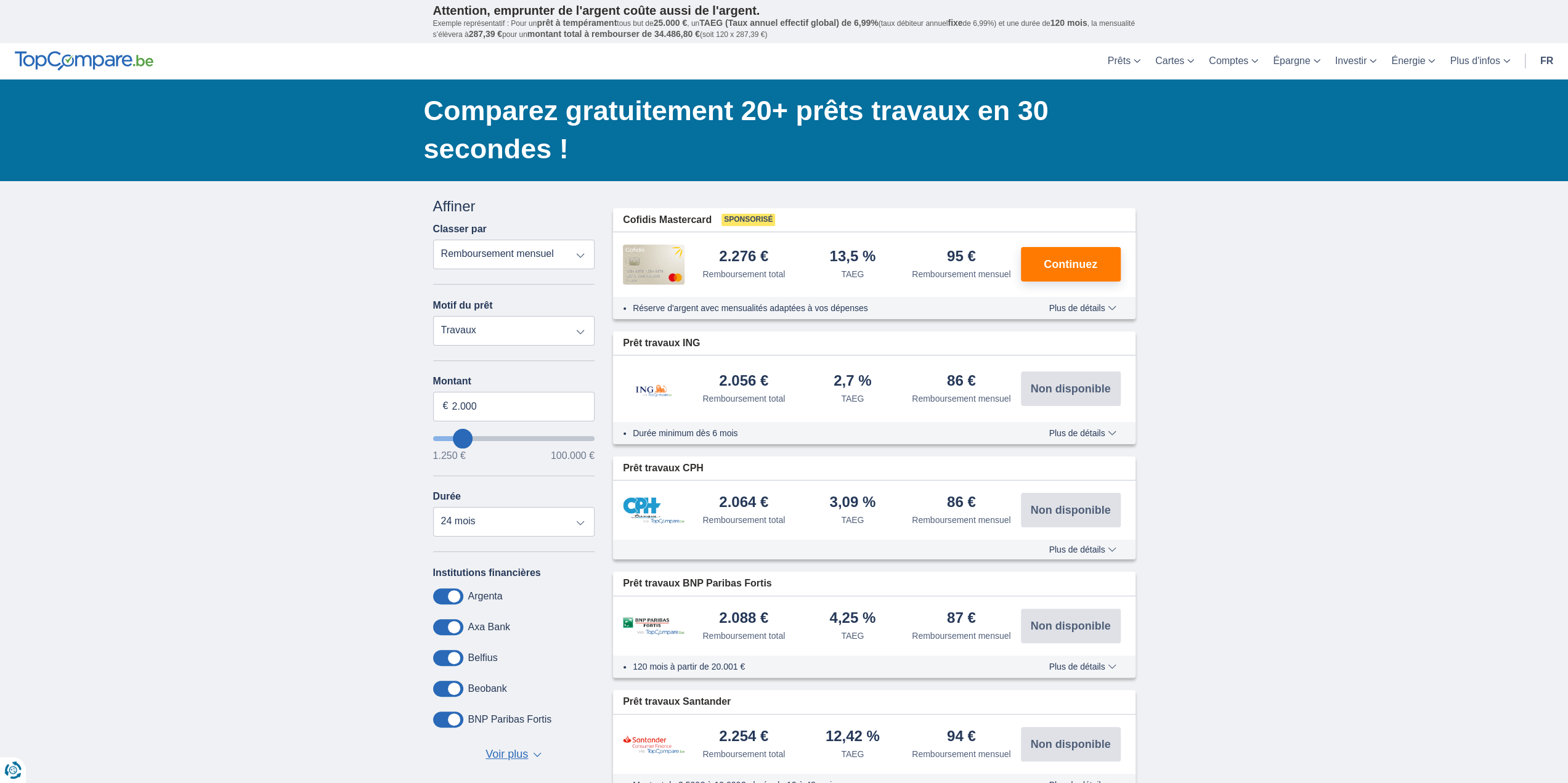
click at [576, 255] on select "Remboursement total TAEG Remboursement mensuel" at bounding box center [514, 254] width 162 height 30
click at [433, 240] on select "Remboursement total TAEG Remboursement mensuel" at bounding box center [514, 254] width 162 height 30
click at [579, 524] on select "12 mois 18 mois 24 mois" at bounding box center [514, 522] width 162 height 30
select select "12"
click at [433, 508] on select "12 mois 18 mois 24 mois" at bounding box center [514, 522] width 162 height 30
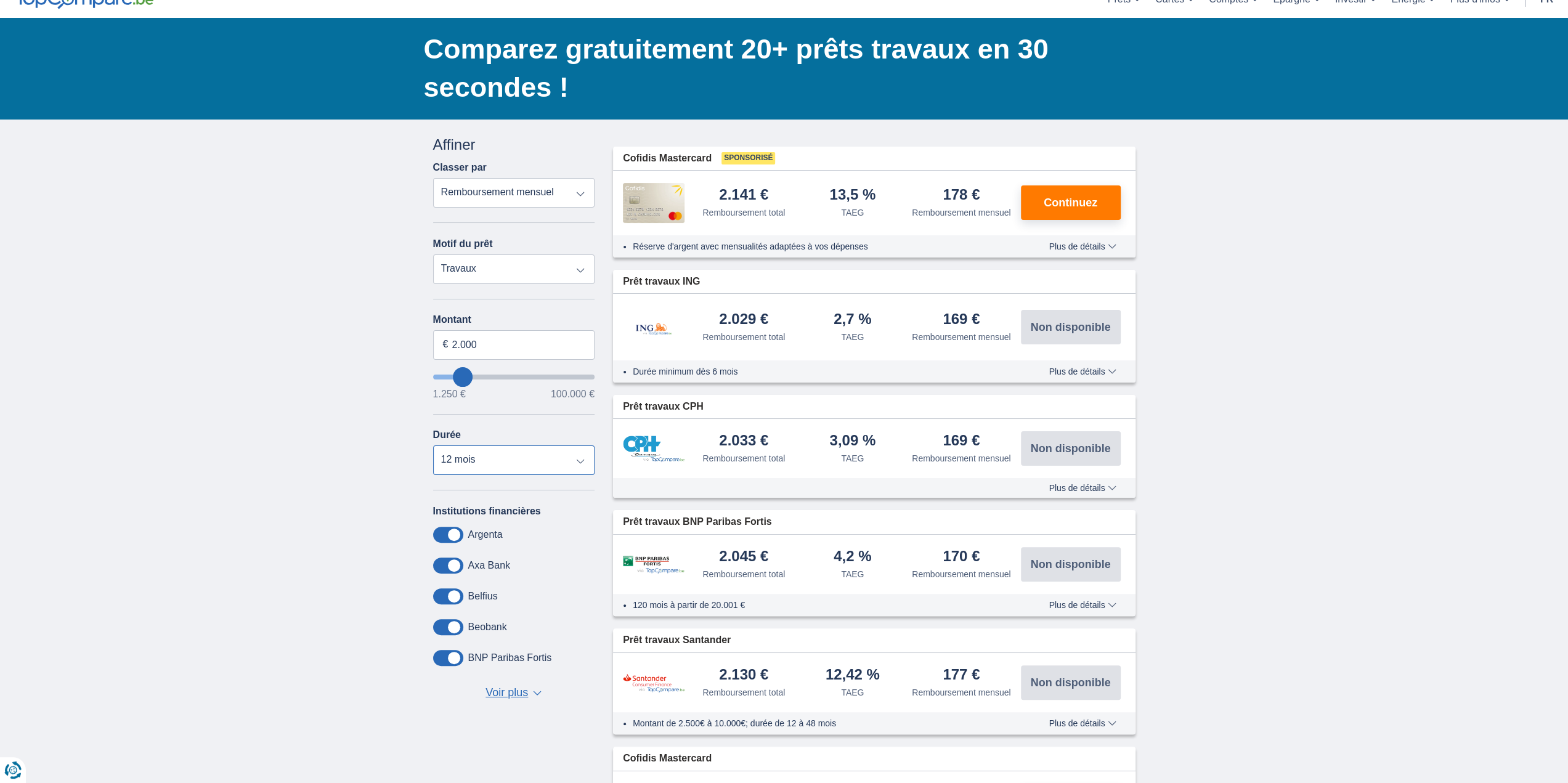
scroll to position [185, 0]
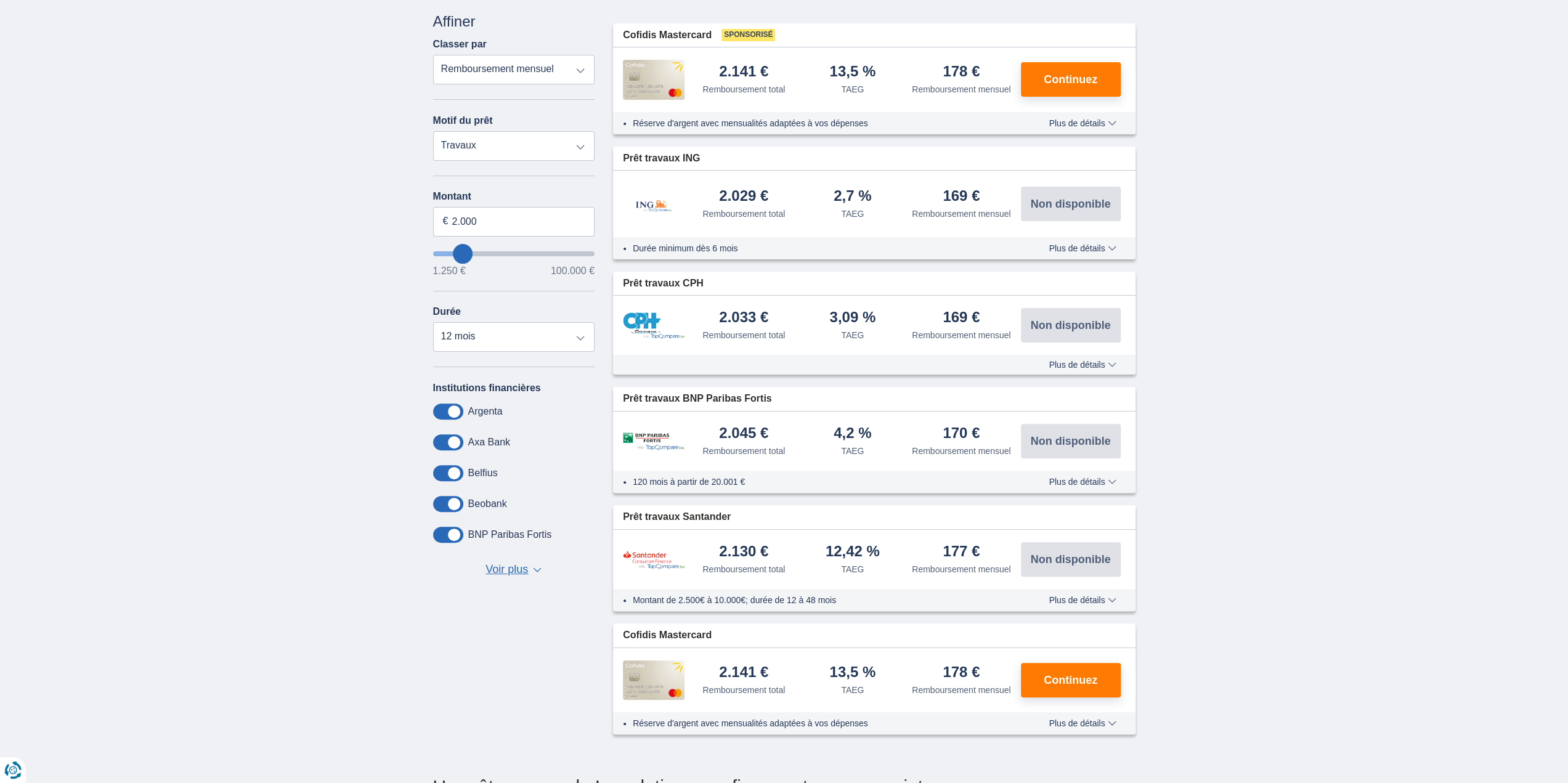
click at [521, 568] on span "Voir plus" at bounding box center [507, 570] width 42 height 16
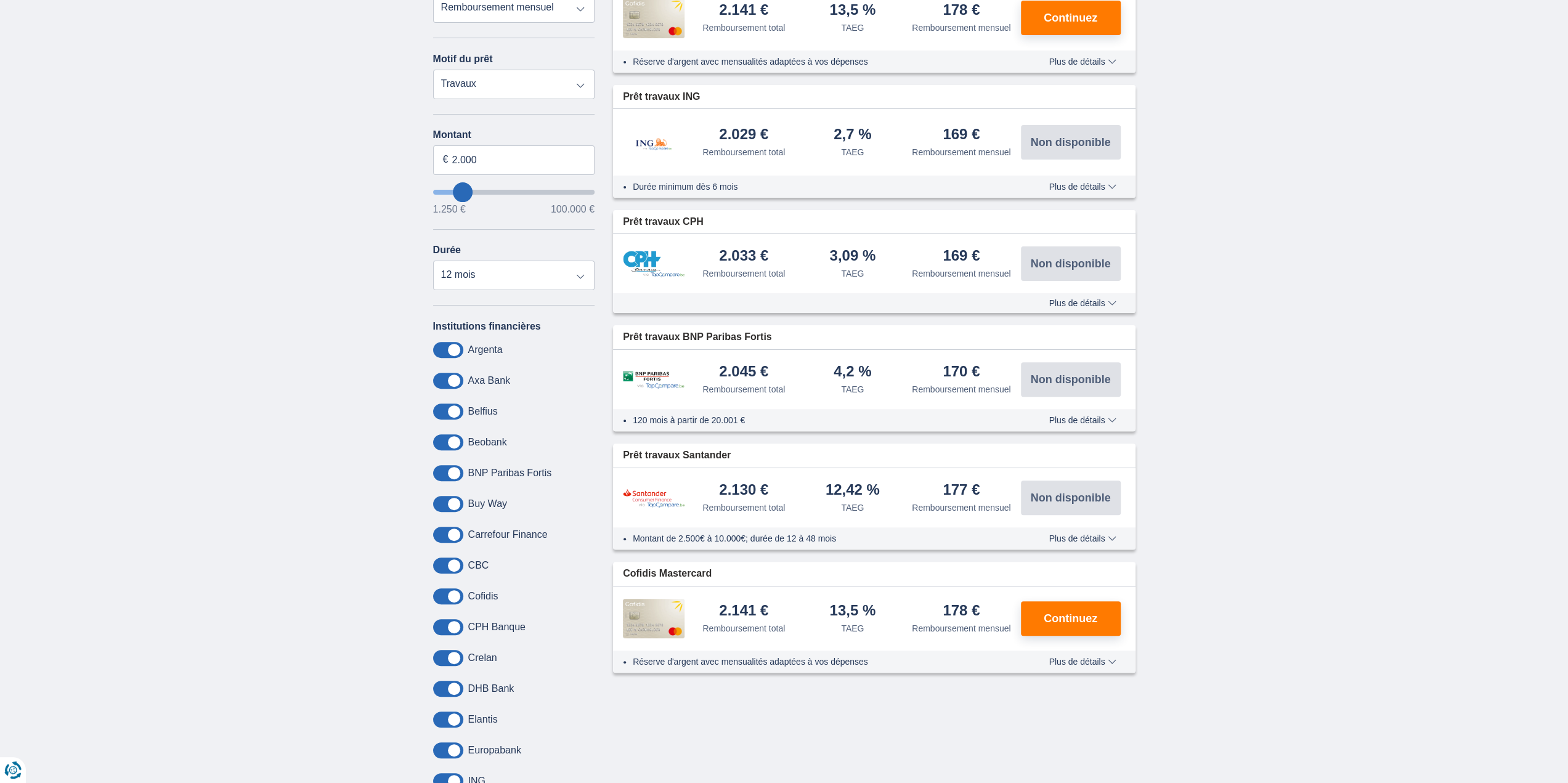
scroll to position [0, 0]
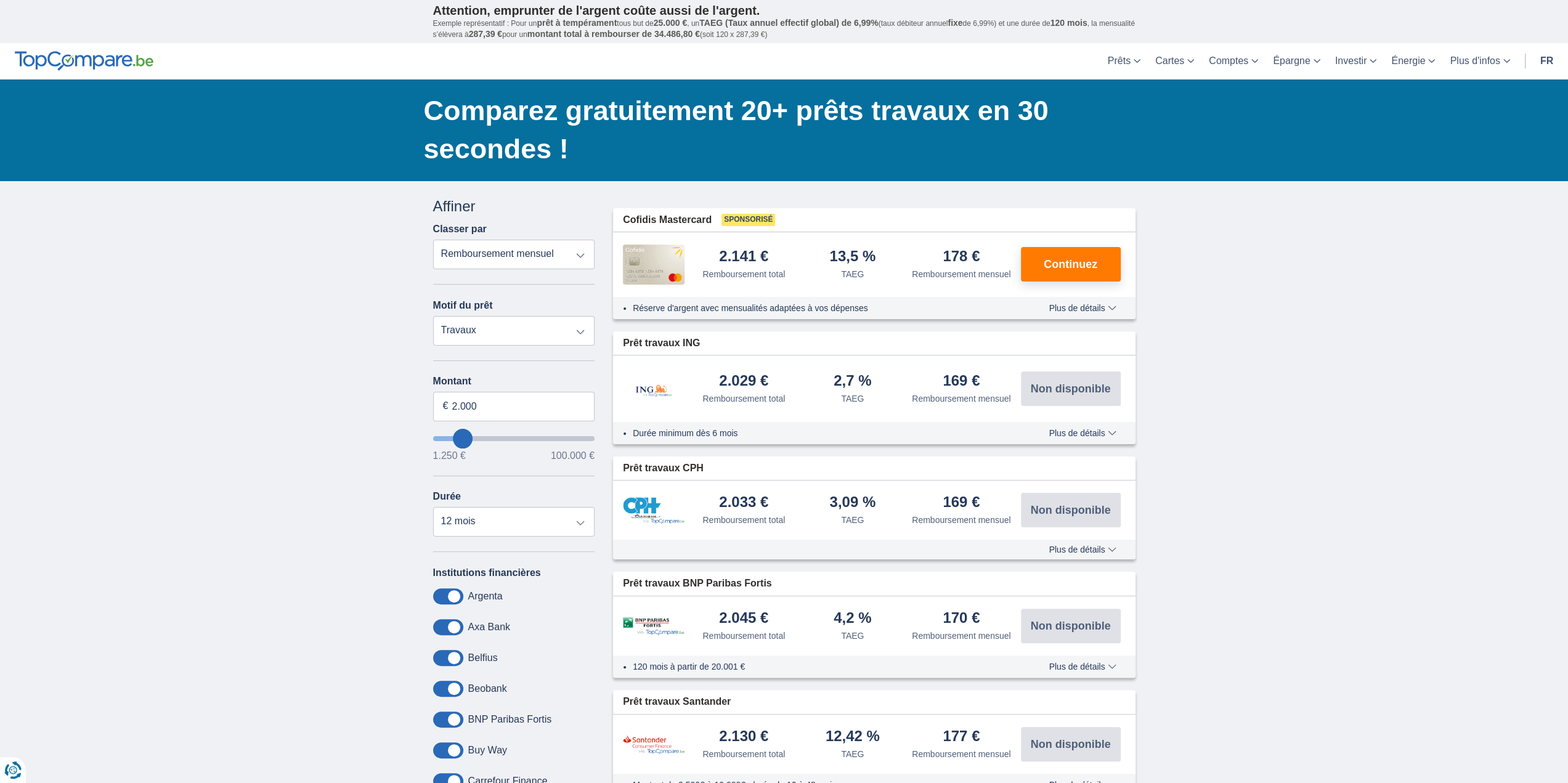
click at [1091, 305] on span "Plus de détails" at bounding box center [1082, 308] width 67 height 9
